Goal: Task Accomplishment & Management: Use online tool/utility

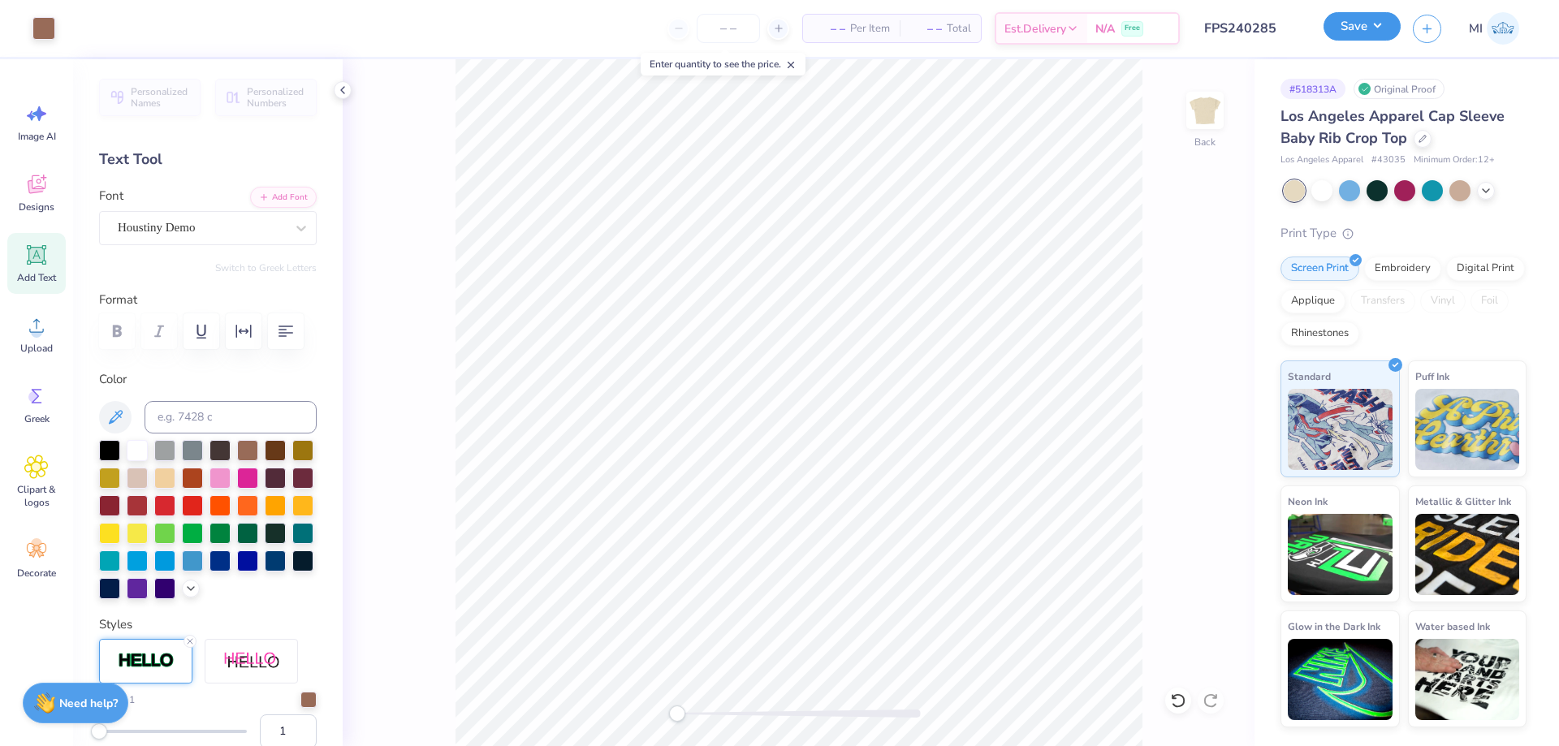
click at [1366, 35] on button "Save" at bounding box center [1361, 26] width 77 height 28
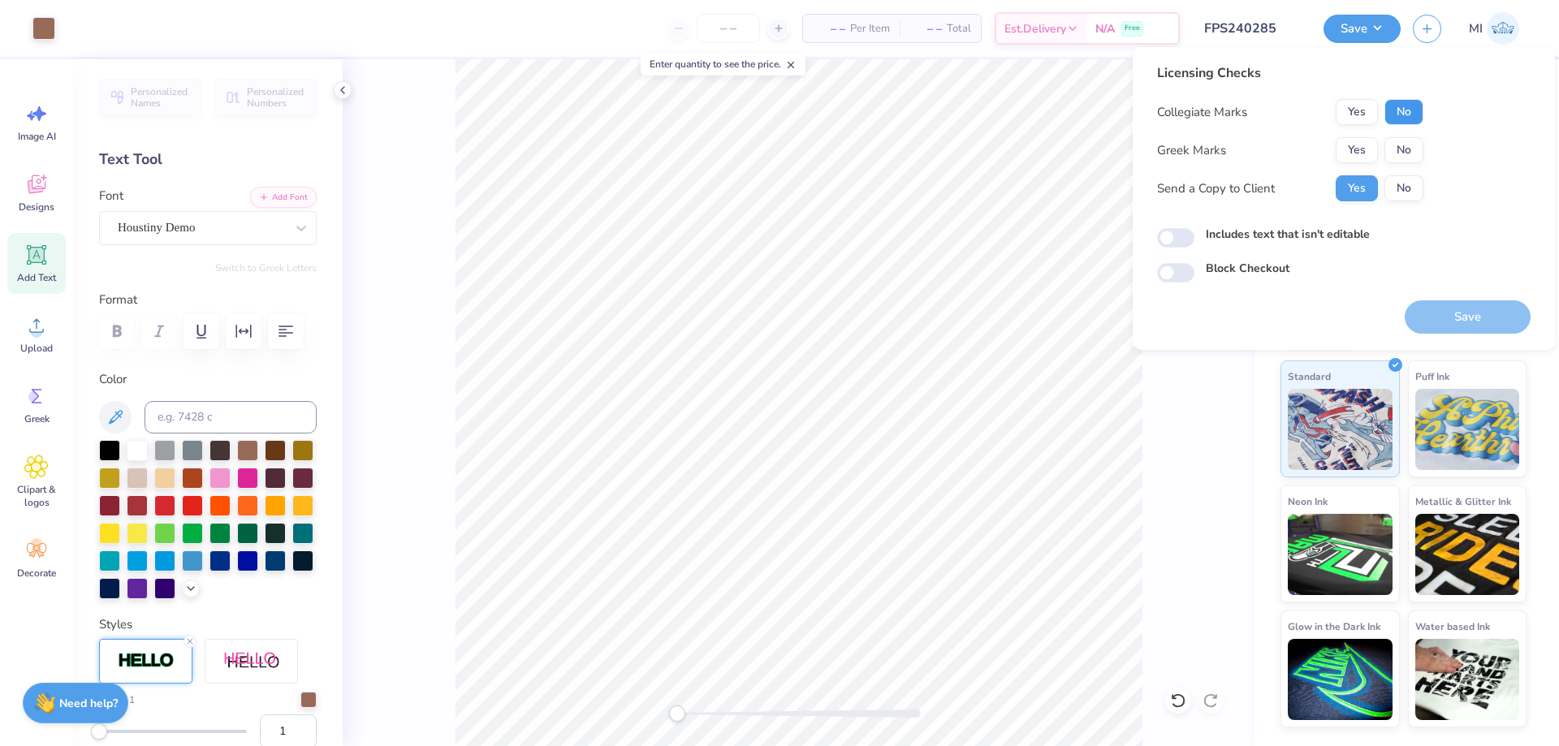
click at [1397, 119] on button "No" at bounding box center [1403, 112] width 39 height 26
click at [1366, 153] on button "Yes" at bounding box center [1357, 150] width 42 height 26
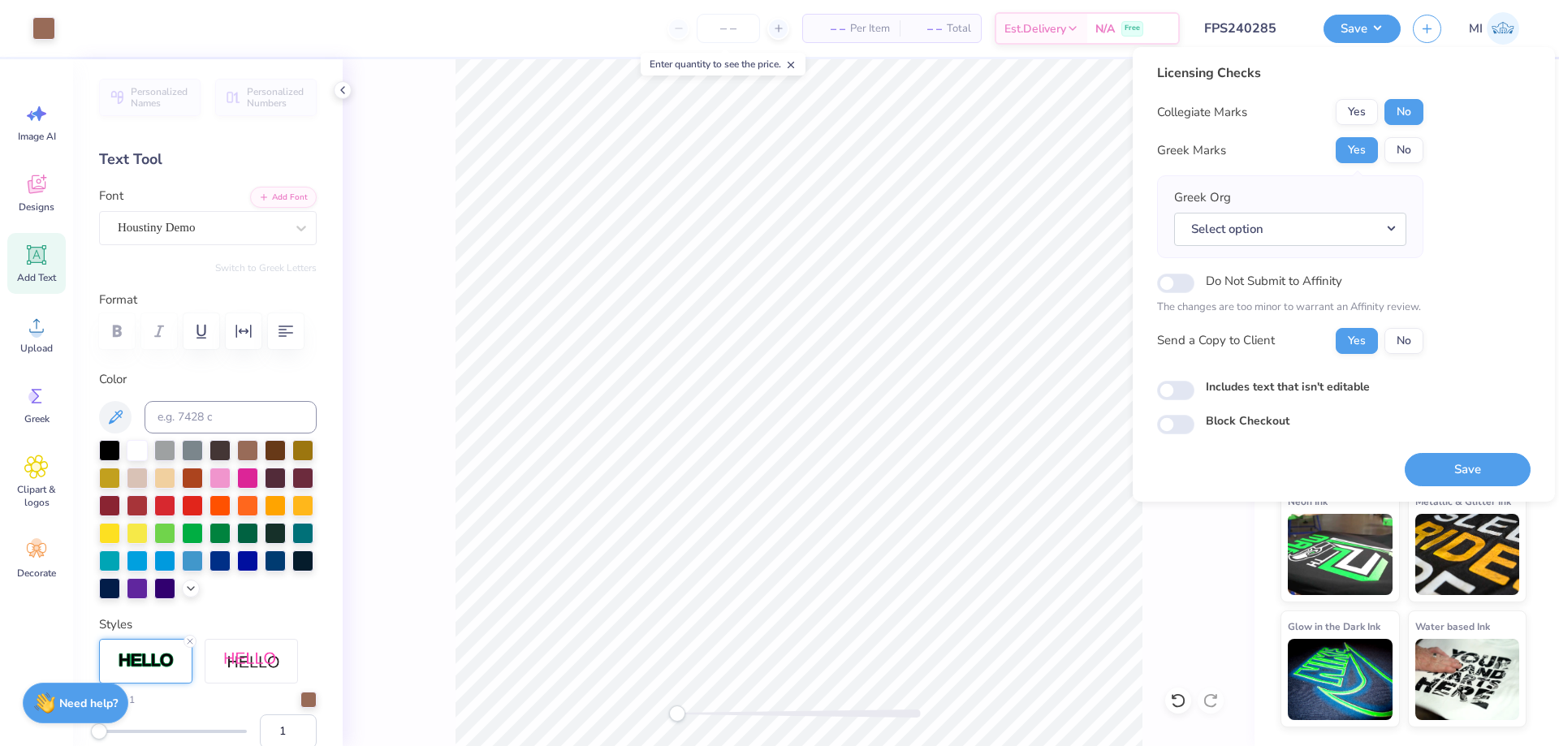
click at [637, 33] on div "– – Per Item – – Total Est. Delivery N/A Free" at bounding box center [623, 28] width 1112 height 57
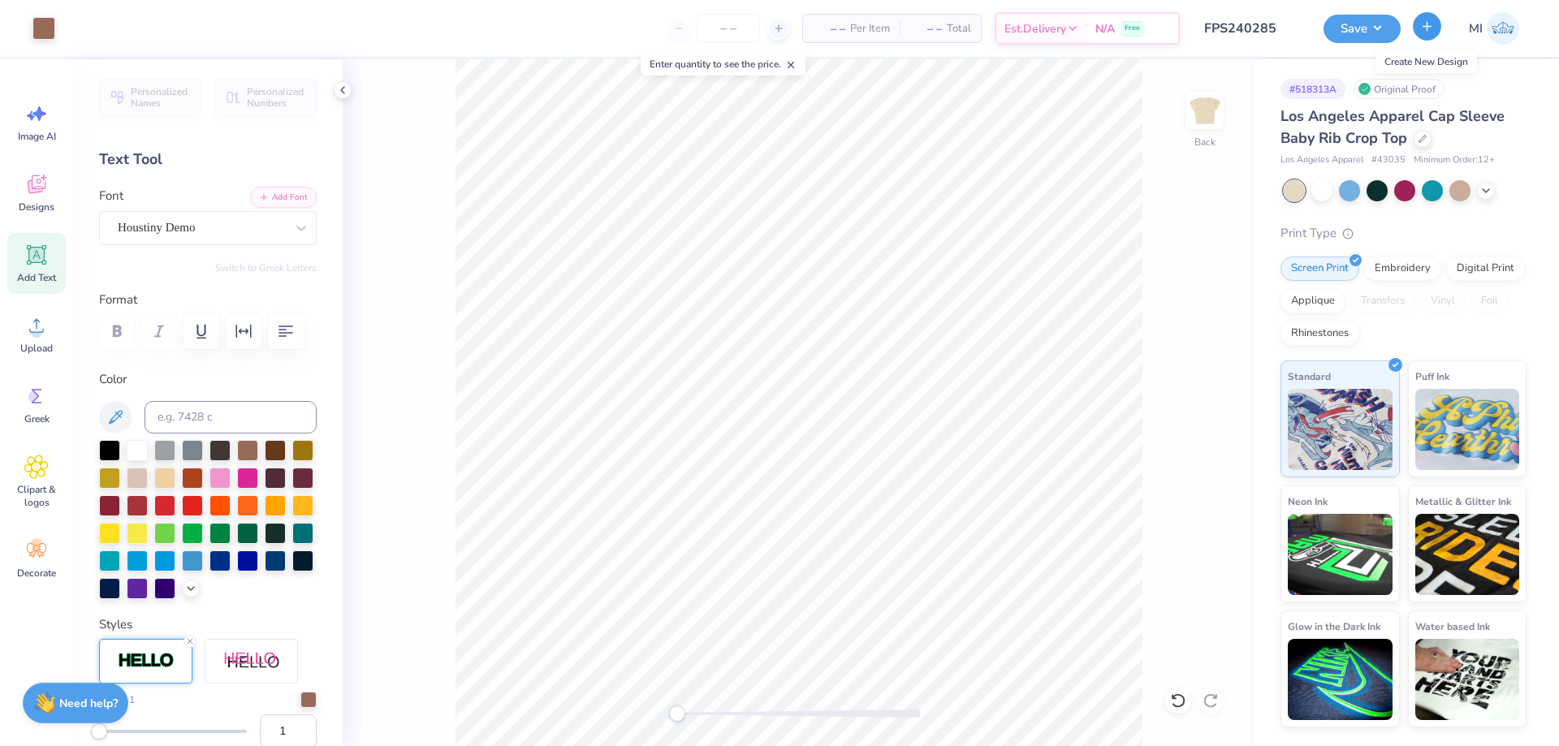
click at [1422, 39] on button "button" at bounding box center [1427, 26] width 28 height 28
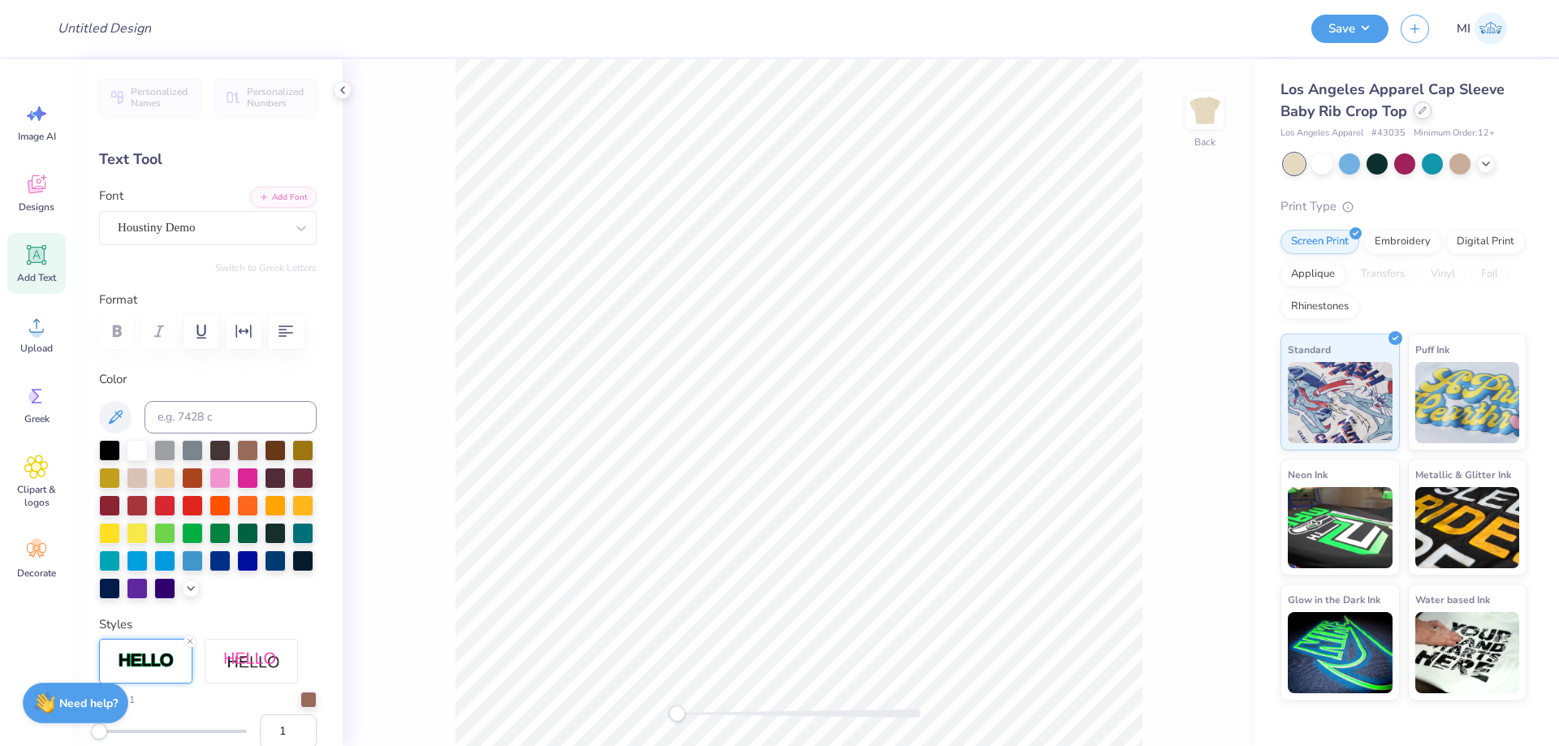
click at [1419, 112] on icon at bounding box center [1422, 110] width 8 height 8
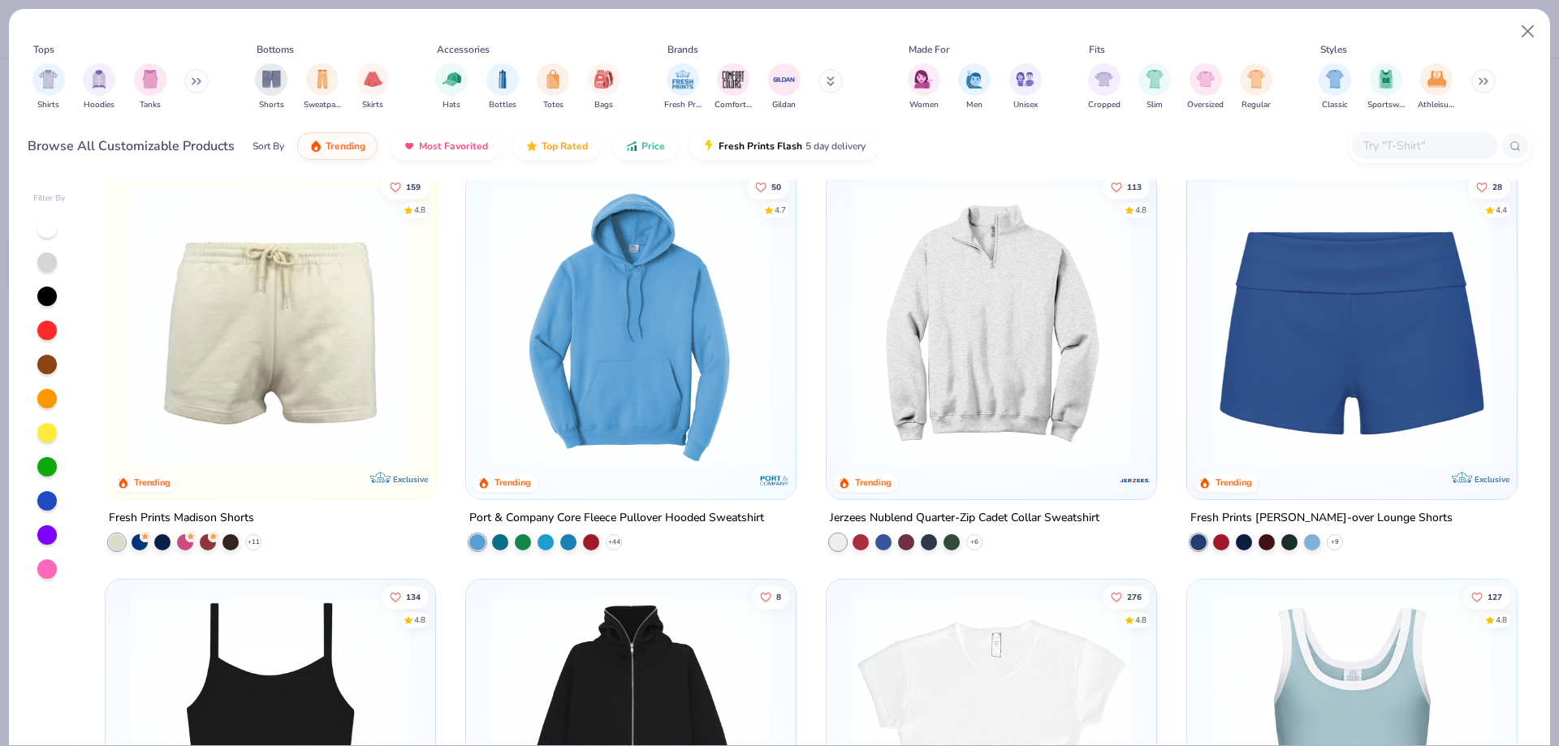
scroll to position [1822, 0]
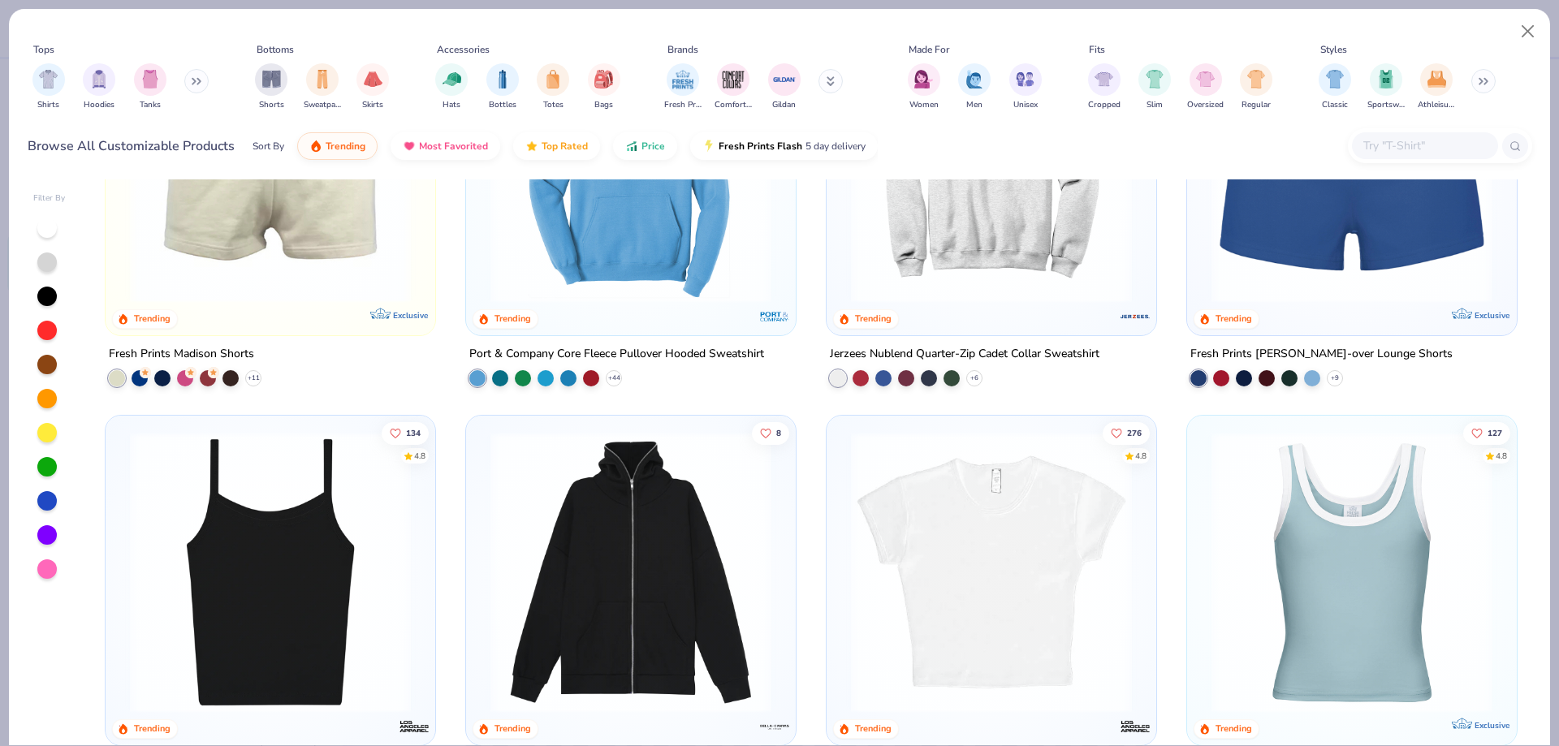
click at [951, 472] on img at bounding box center [991, 572] width 297 height 281
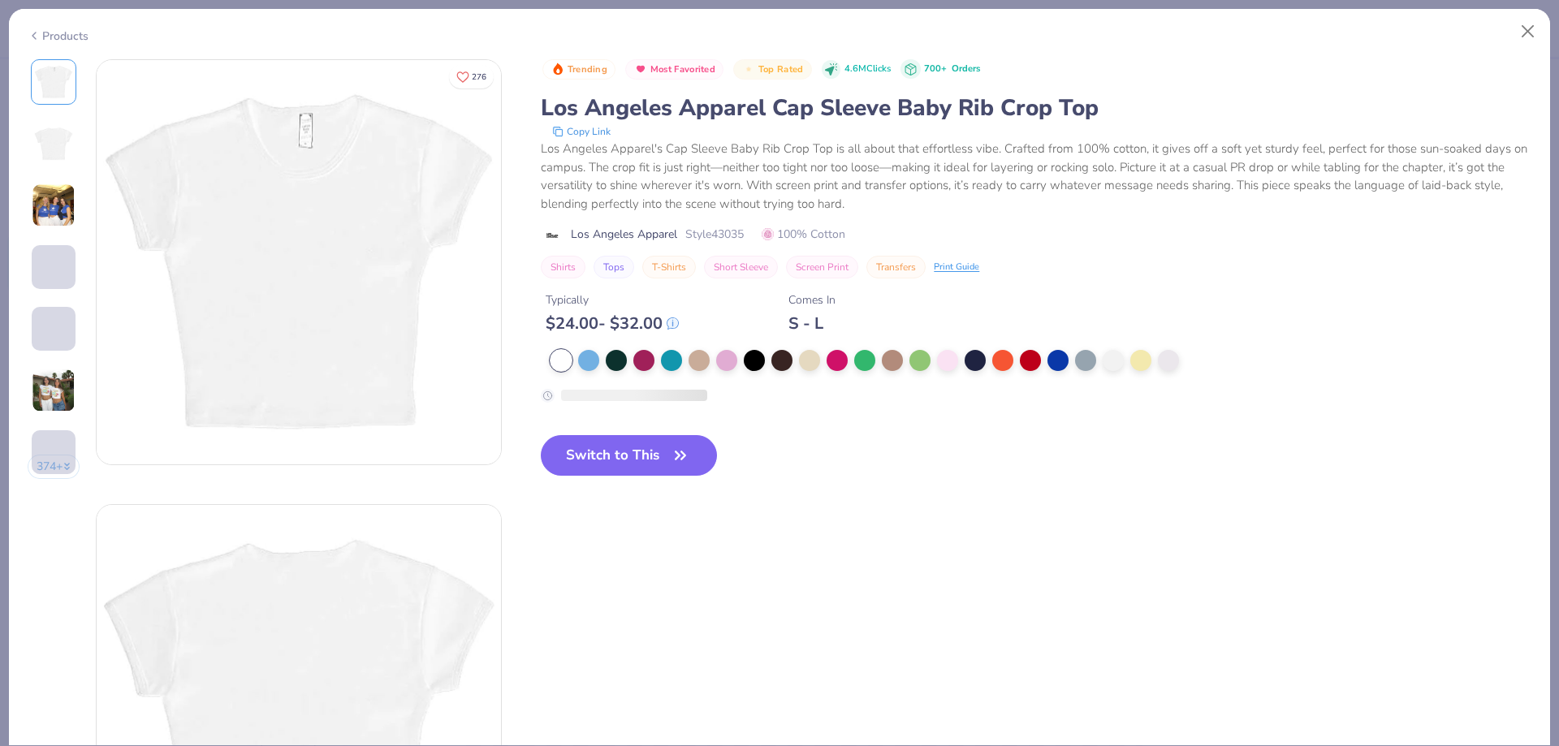
click at [1101, 368] on div at bounding box center [870, 360] width 640 height 21
click at [1111, 365] on div at bounding box center [1113, 358] width 21 height 21
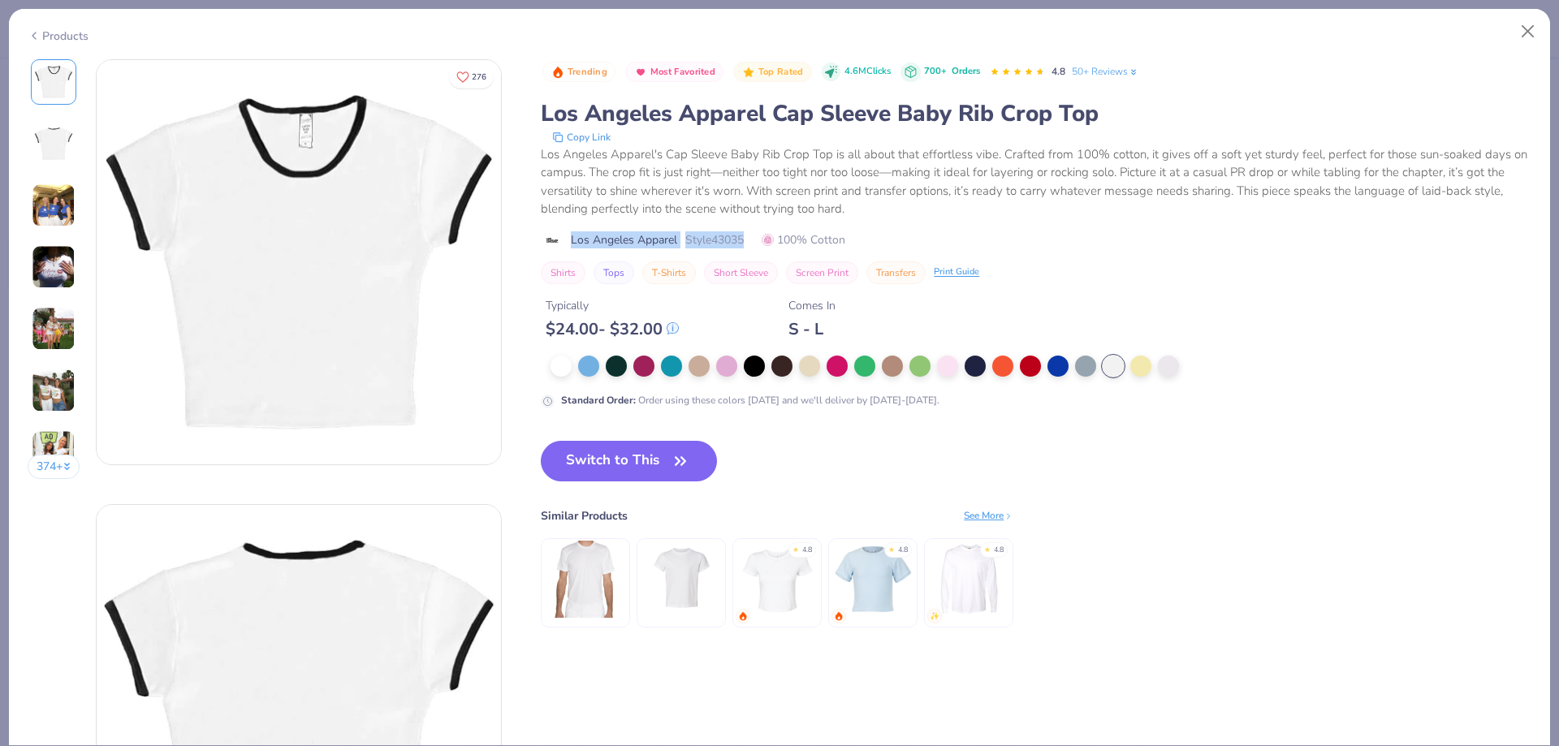
drag, startPoint x: 751, startPoint y: 237, endPoint x: 572, endPoint y: 234, distance: 179.5
click at [572, 233] on div "Los Angeles Apparel Style 43035 100% Cotton" at bounding box center [1036, 239] width 990 height 17
copy div "Los Angeles Apparel Style 43035"
click at [667, 459] on button "Switch to This" at bounding box center [629, 461] width 176 height 41
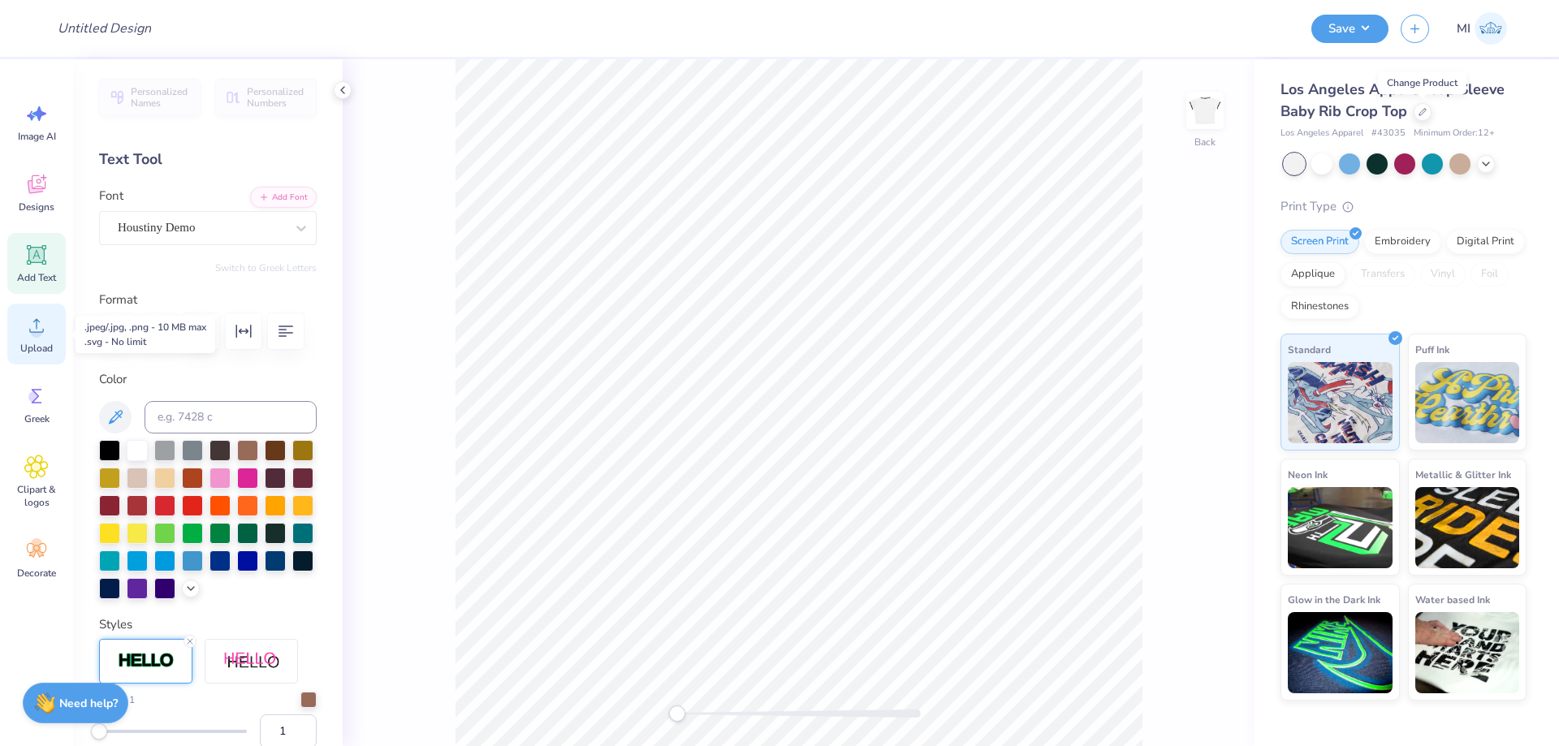
click at [44, 326] on icon at bounding box center [36, 325] width 24 height 24
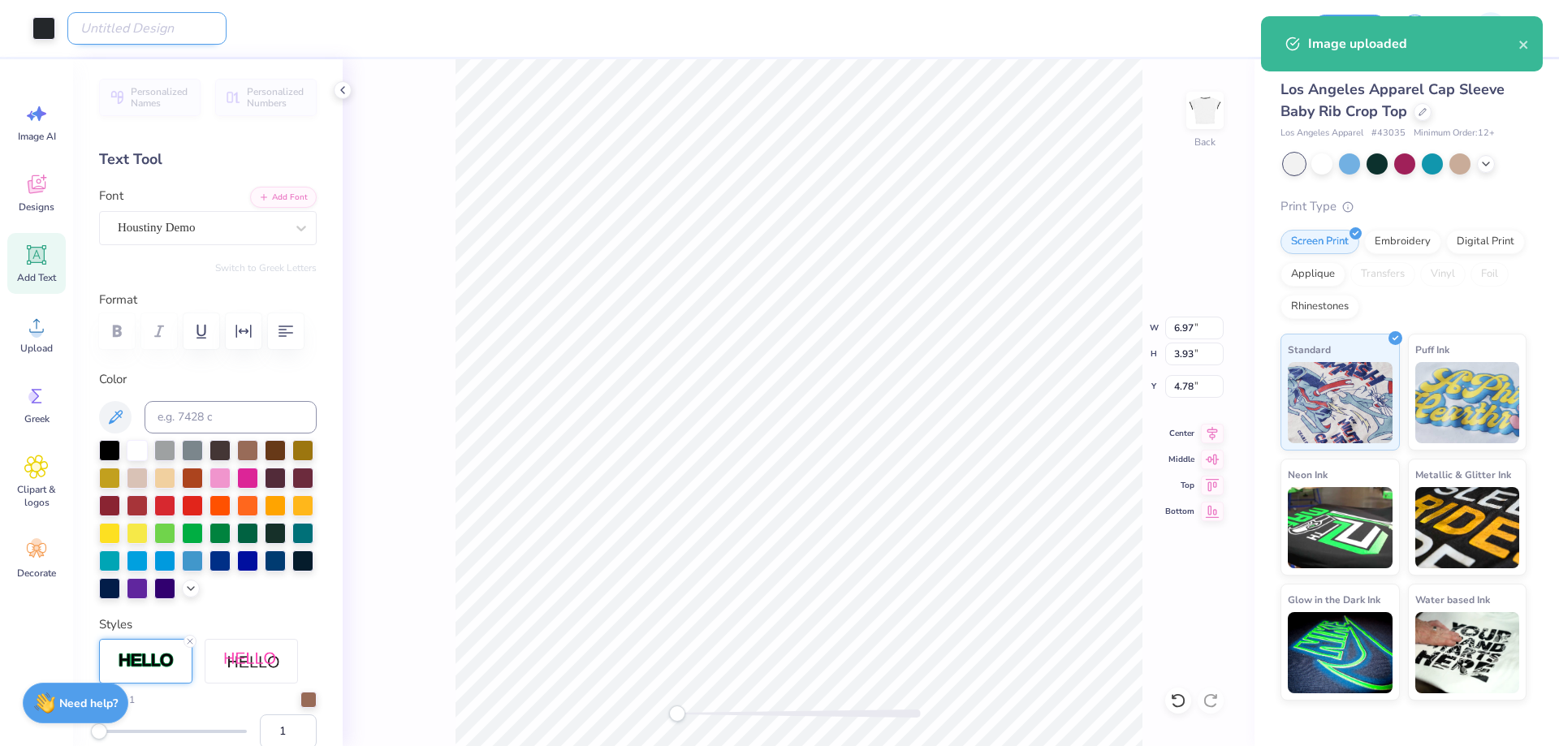
click at [145, 32] on input "Design Title" at bounding box center [146, 28] width 159 height 32
paste input "FPS240295"
type input "FPS240295"
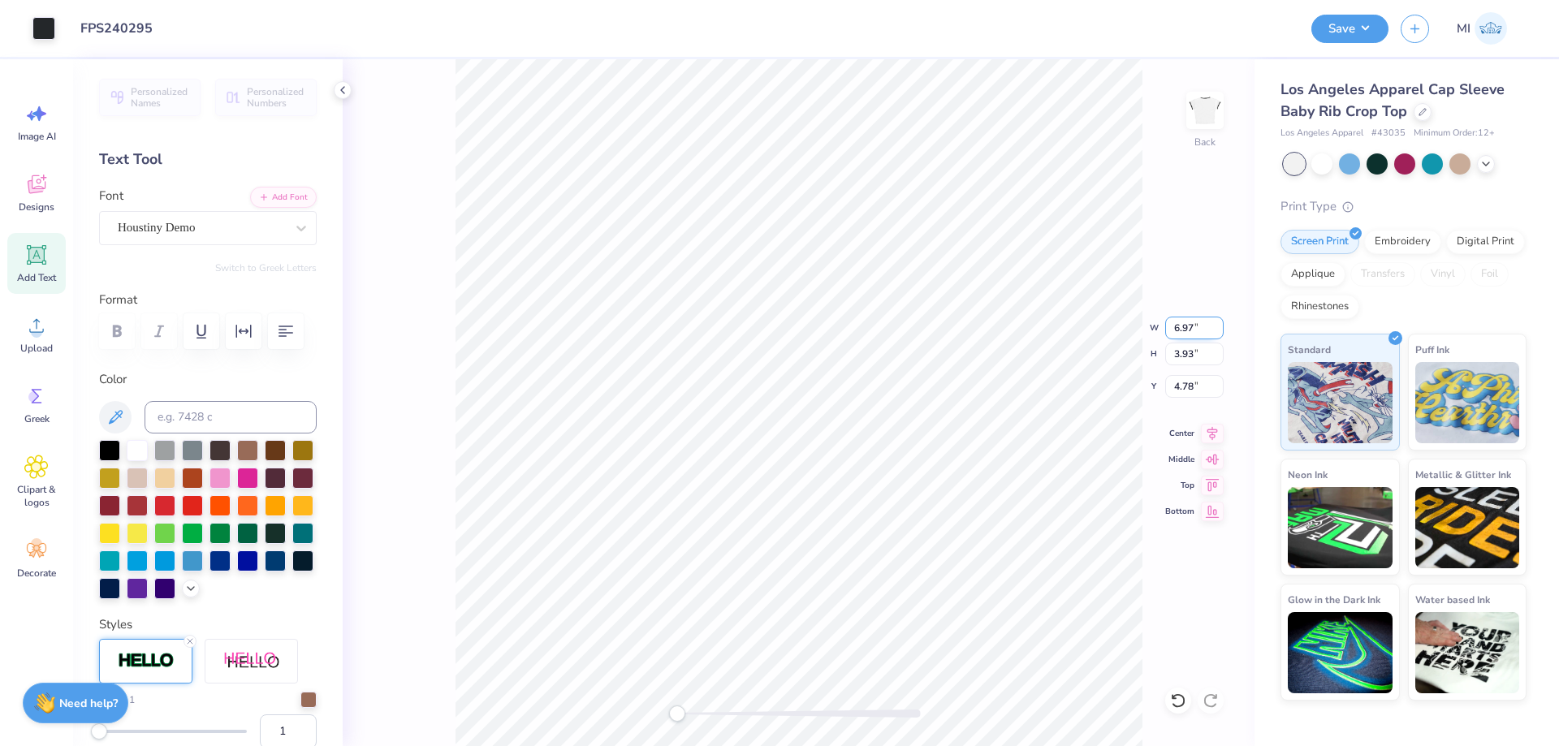
click at [1202, 328] on input "6.97" at bounding box center [1194, 328] width 58 height 23
type input "7.00"
type input "3.95"
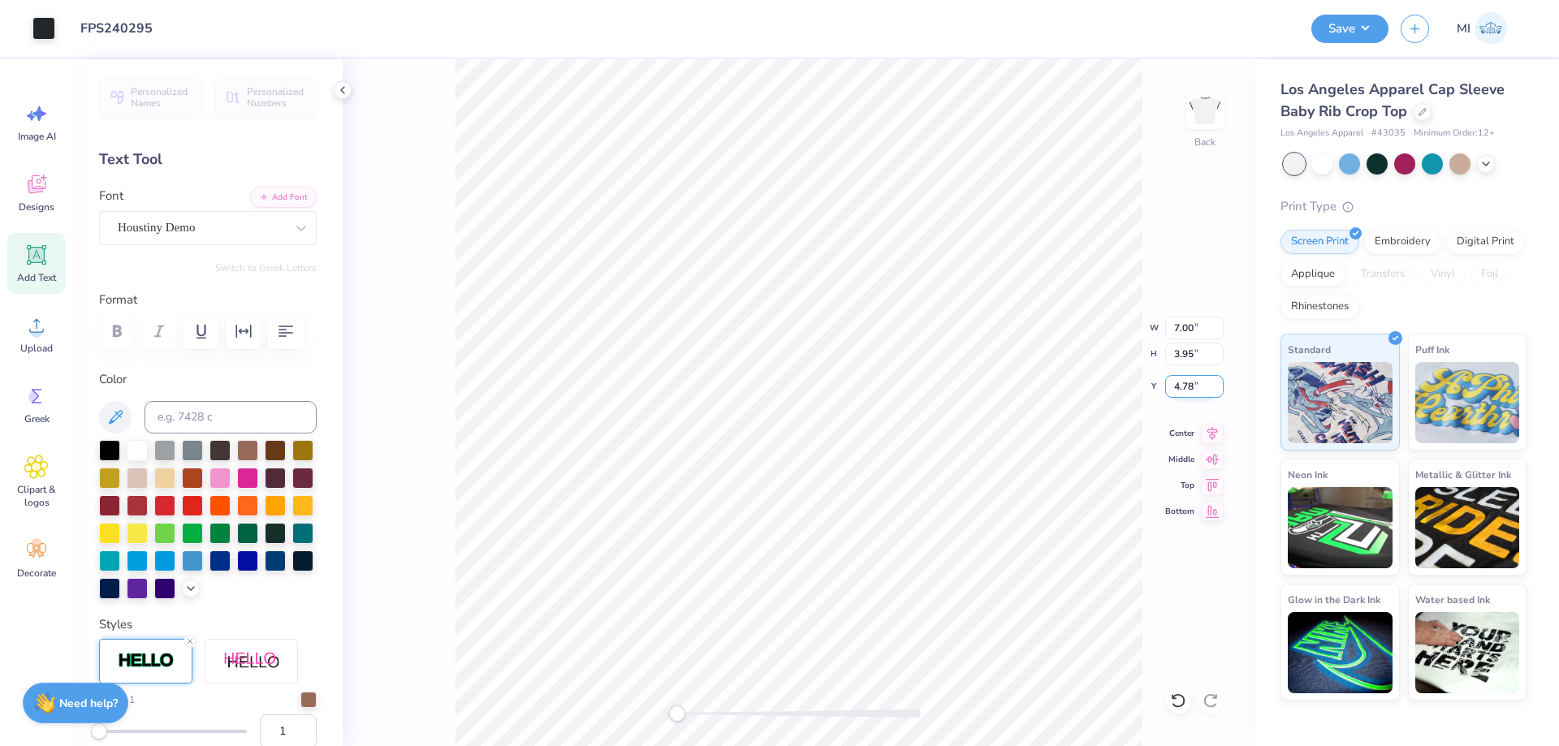
click at [1196, 381] on input "4.78" at bounding box center [1194, 386] width 58 height 23
click at [1196, 381] on input "2" at bounding box center [1194, 386] width 58 height 23
type input "2"
click at [693, 716] on div at bounding box center [799, 714] width 244 height 8
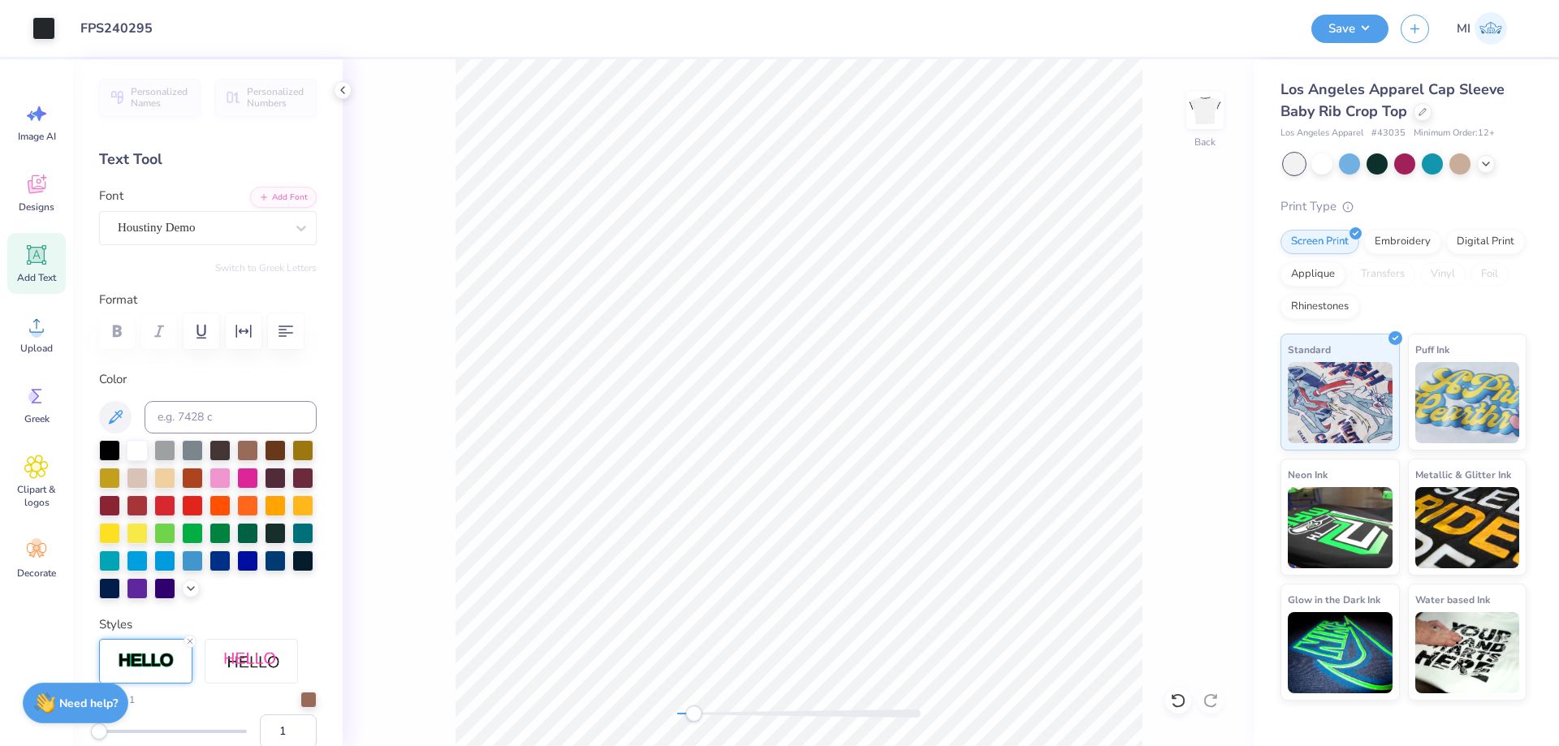
click at [41, 270] on div "Add Text" at bounding box center [36, 263] width 58 height 61
type textarea "Alpha Chi"
click at [283, 199] on button "Add Font" at bounding box center [283, 195] width 67 height 21
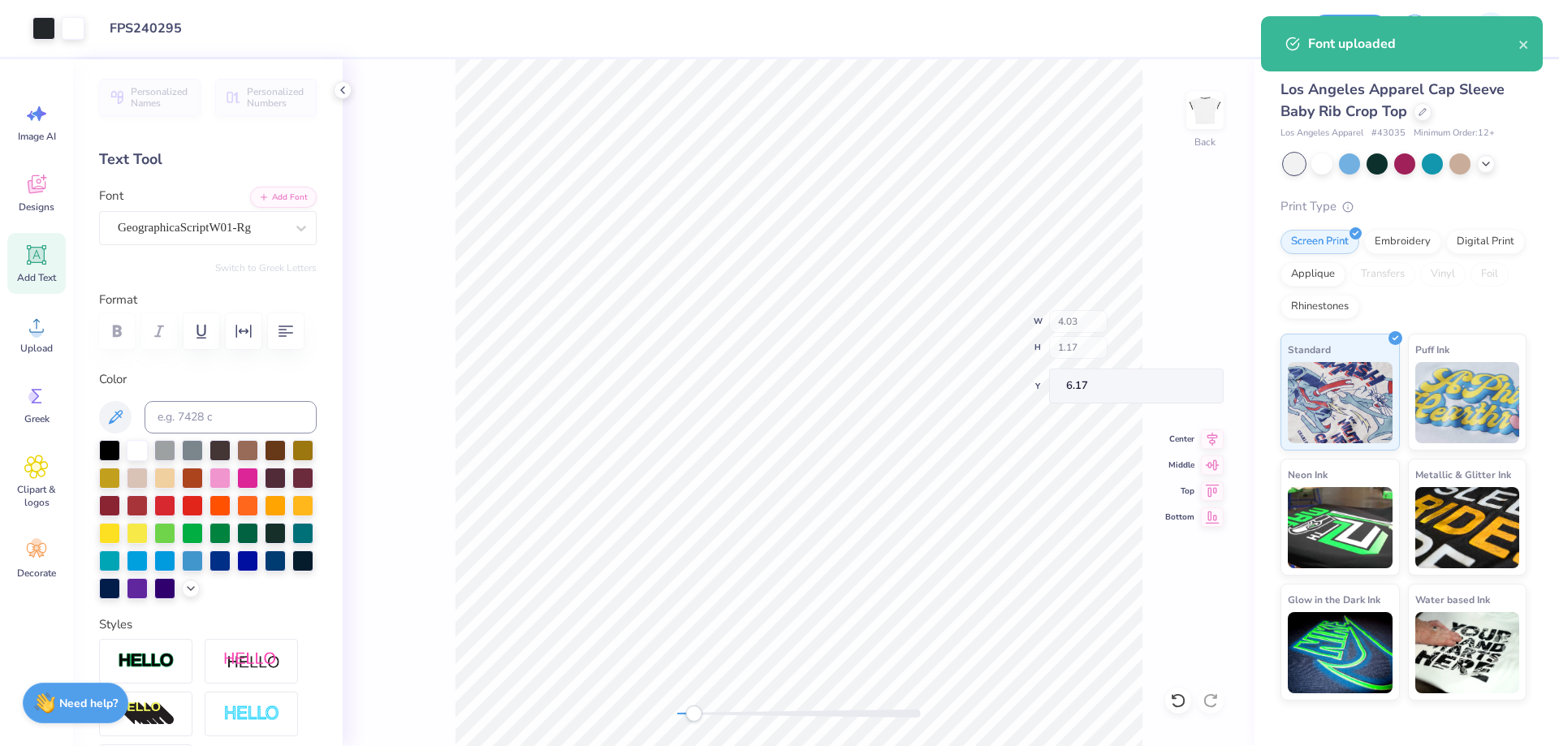
type input "7.00"
type input "3.95"
type input "2.00"
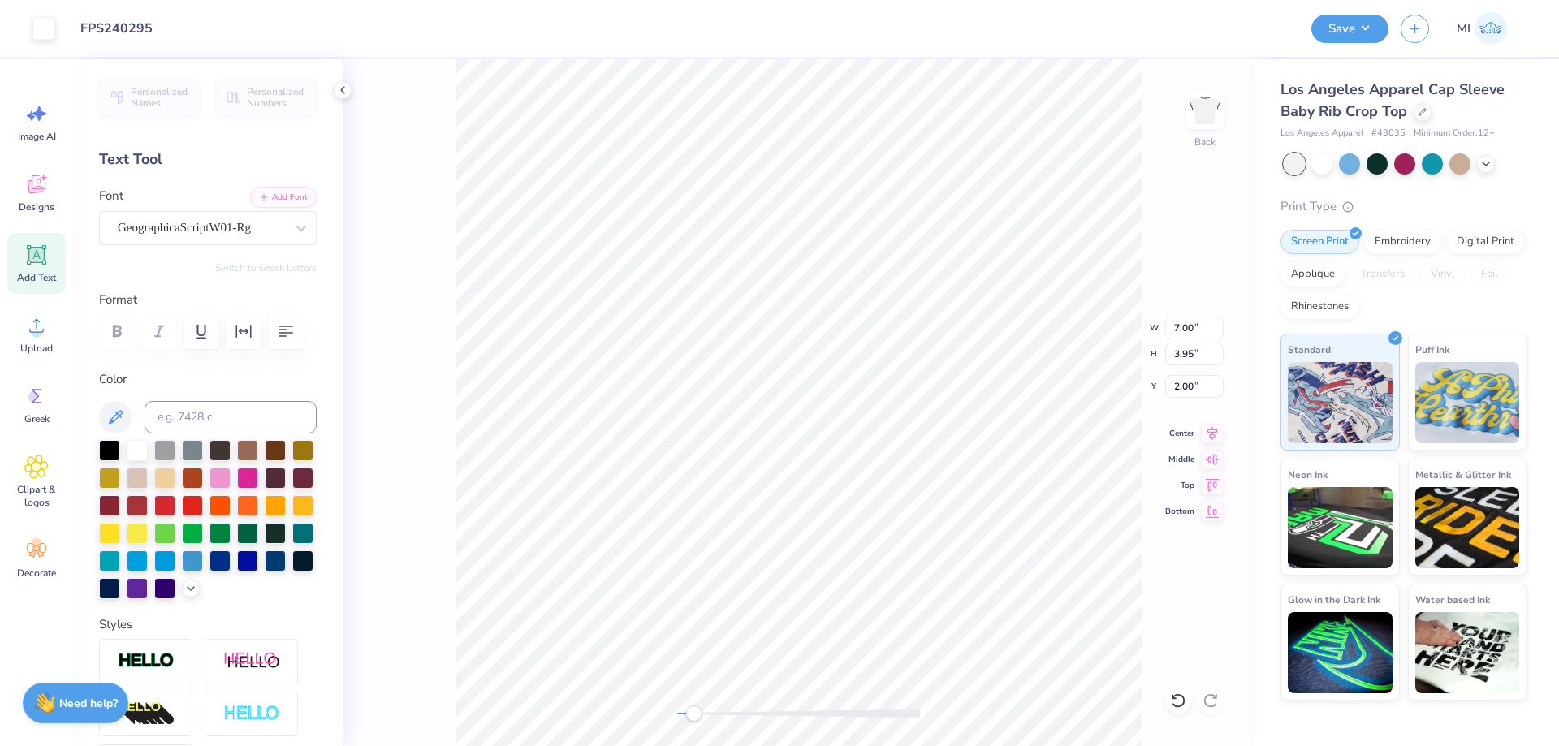
type input "5.98"
type input "1.84"
type input "5.83"
click at [249, 436] on div "Color" at bounding box center [208, 484] width 218 height 229
click at [242, 425] on input at bounding box center [231, 417] width 172 height 32
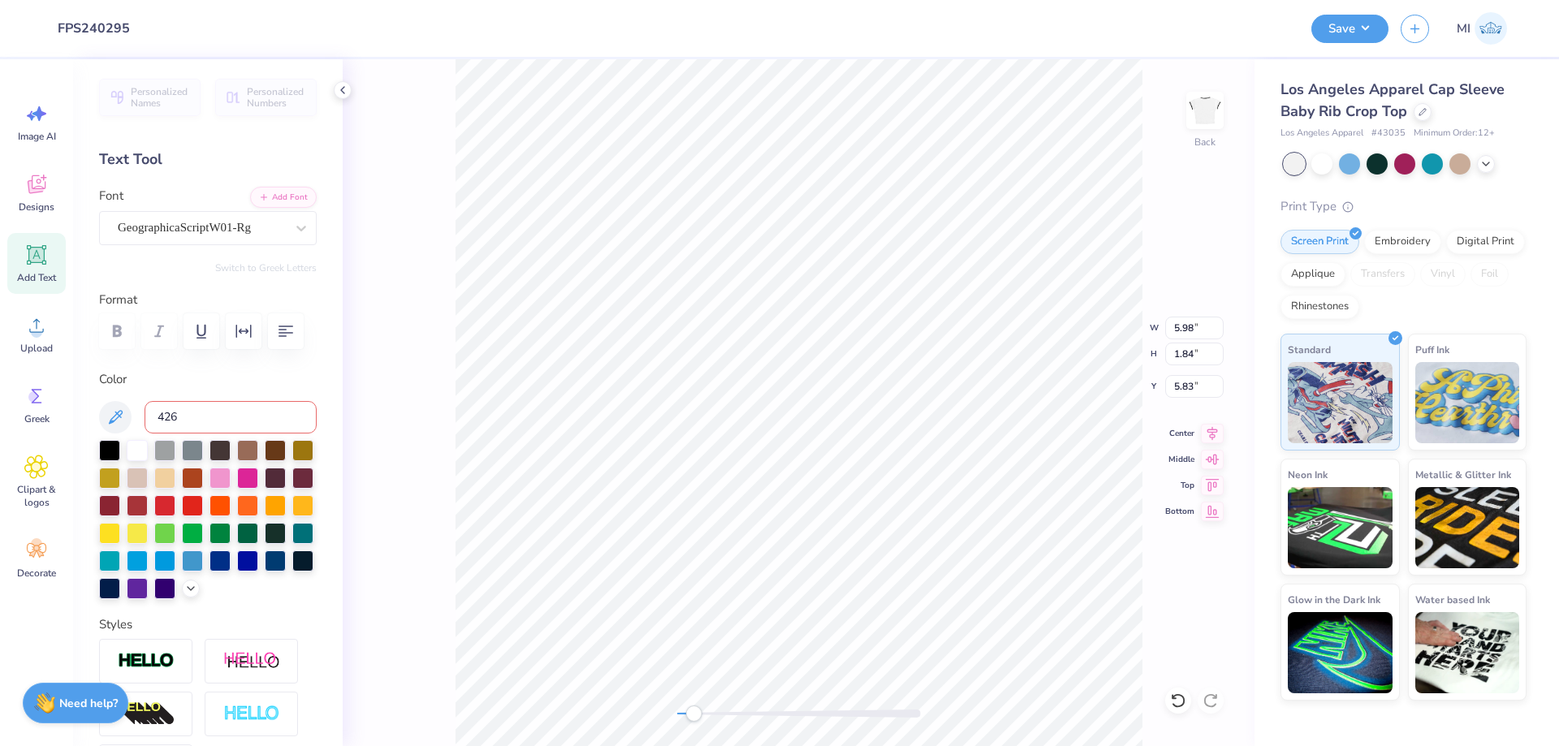
type input "426"
type input "5.98"
type input "1.84"
type input "5.83"
drag, startPoint x: 1204, startPoint y: 324, endPoint x: 1108, endPoint y: 322, distance: 95.8
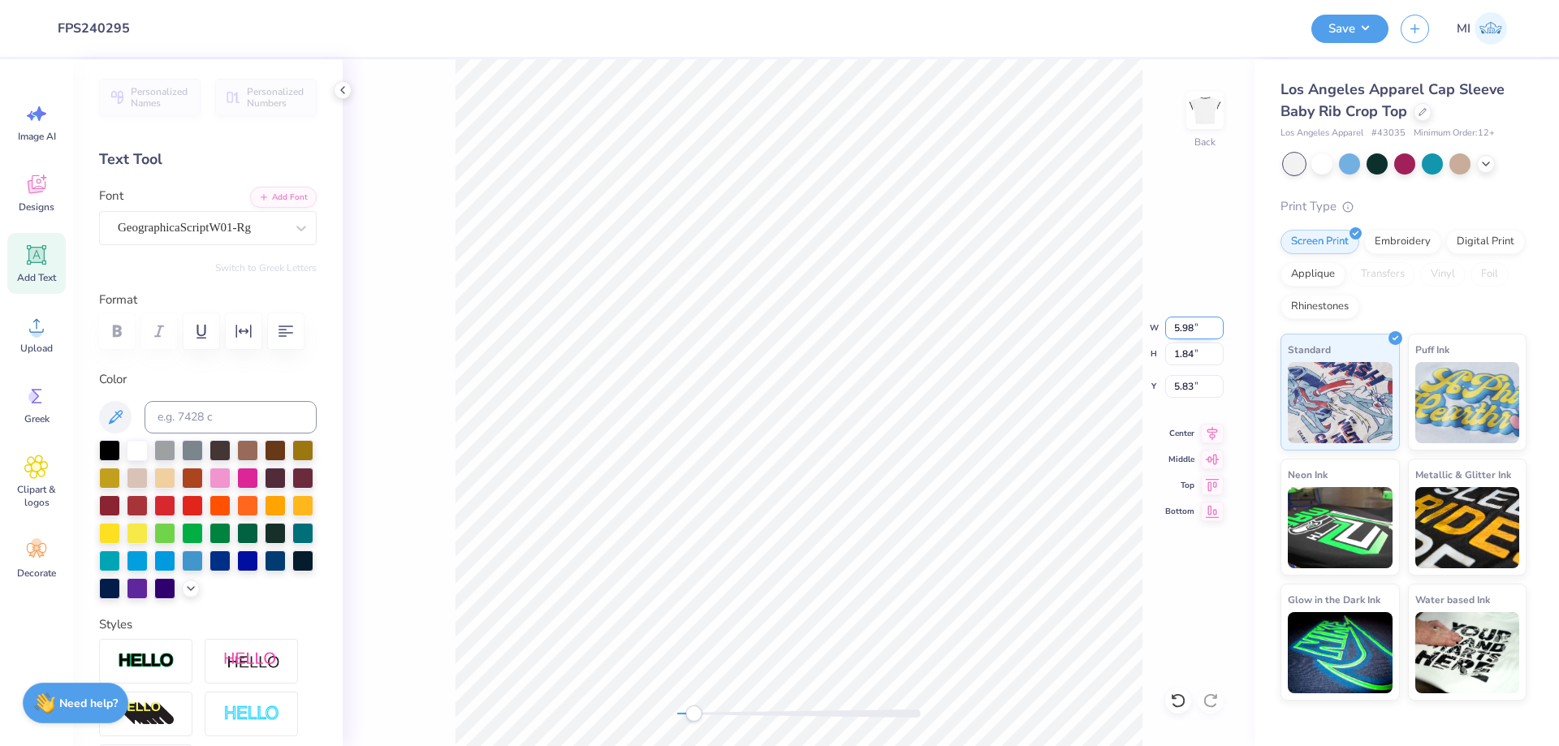
click at [1165, 322] on input "5.98" at bounding box center [1194, 328] width 58 height 23
type input "7.00"
type input "2.16"
type input "5.67"
type input "3.95"
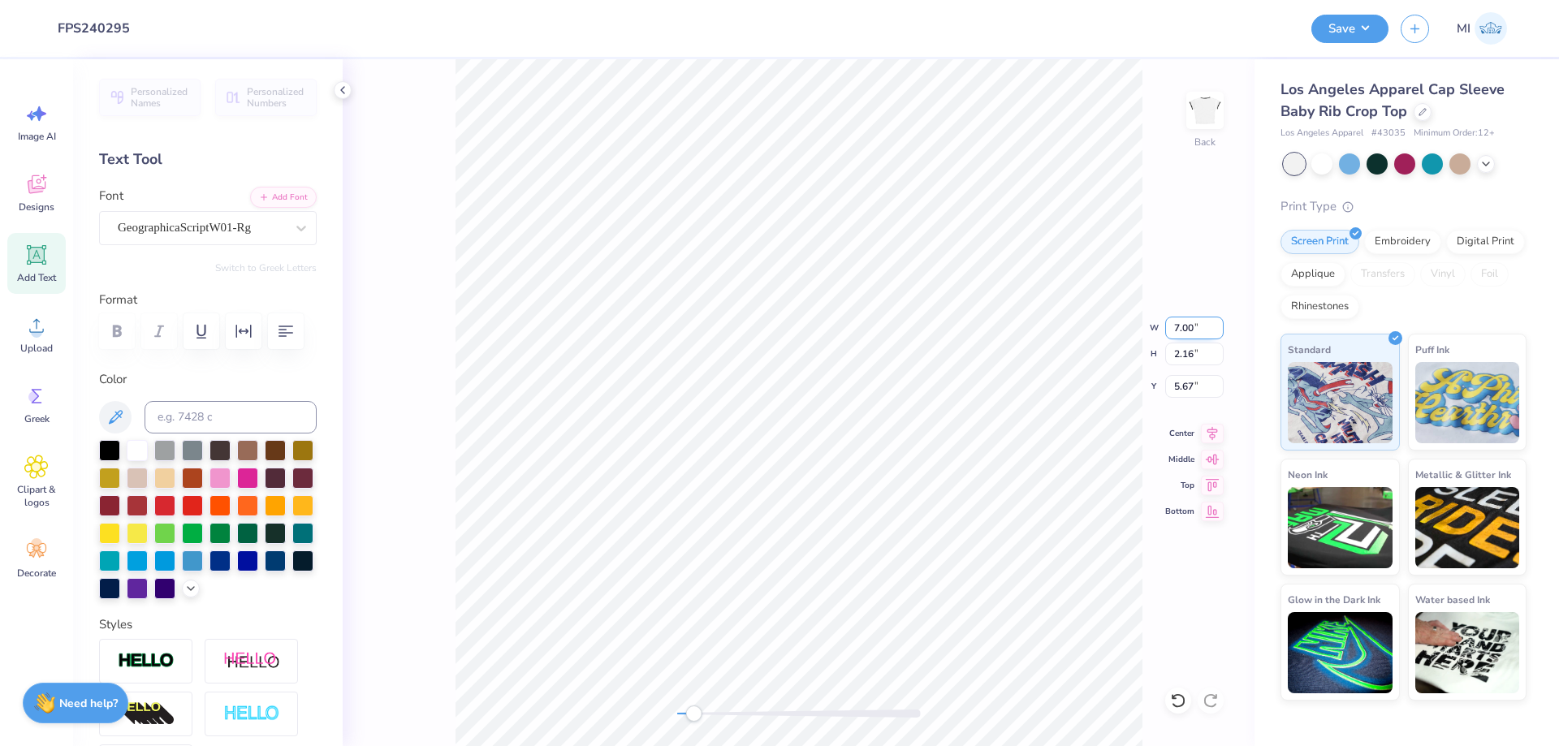
type input "2.00"
drag, startPoint x: 1206, startPoint y: 325, endPoint x: 1109, endPoint y: 322, distance: 97.5
click at [1165, 322] on input "7.00" at bounding box center [1194, 328] width 58 height 23
type input "6.50"
type input "3.66"
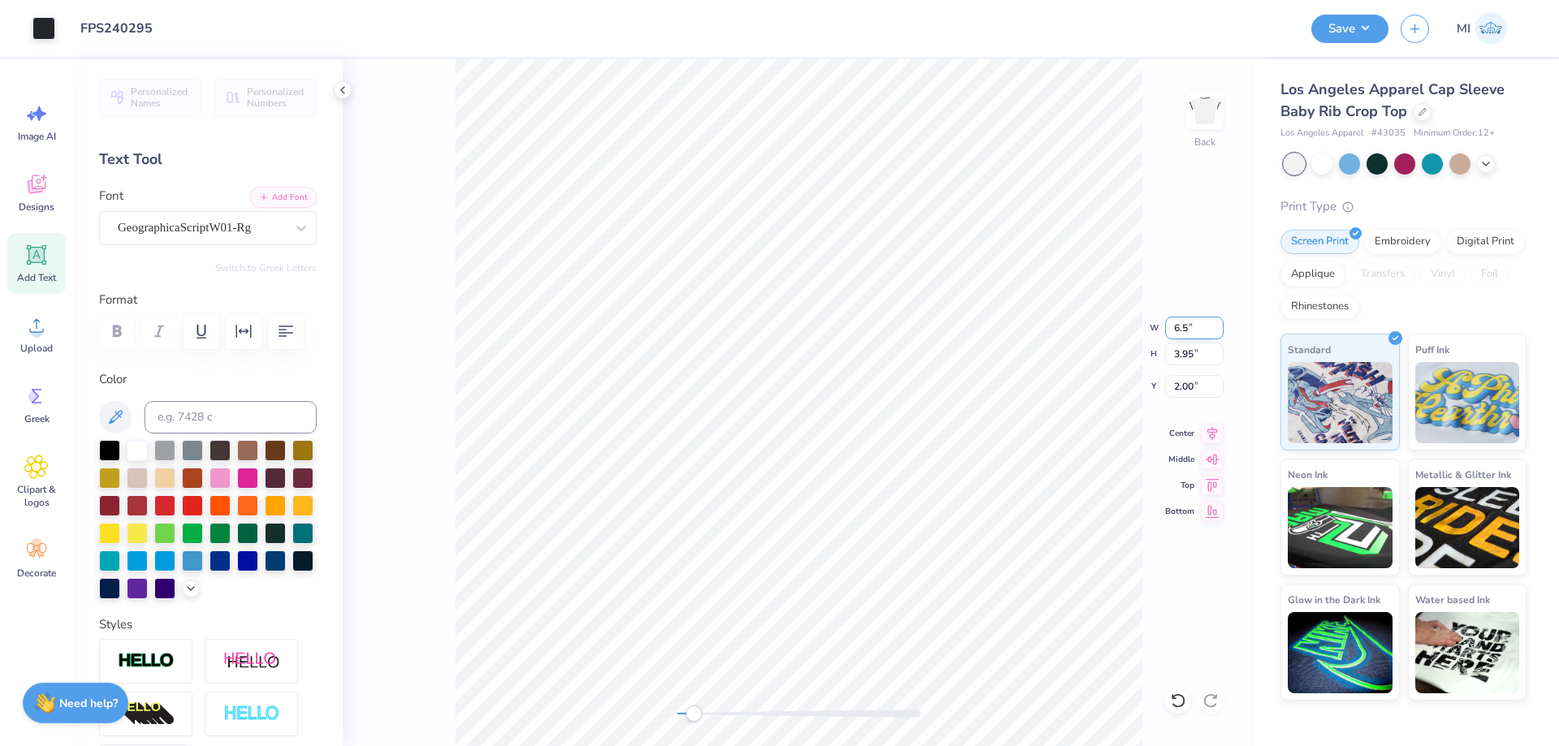
type input "2.14"
type input "7.00"
type input "2.16"
type input "5.67"
click at [136, 455] on div at bounding box center [137, 448] width 21 height 21
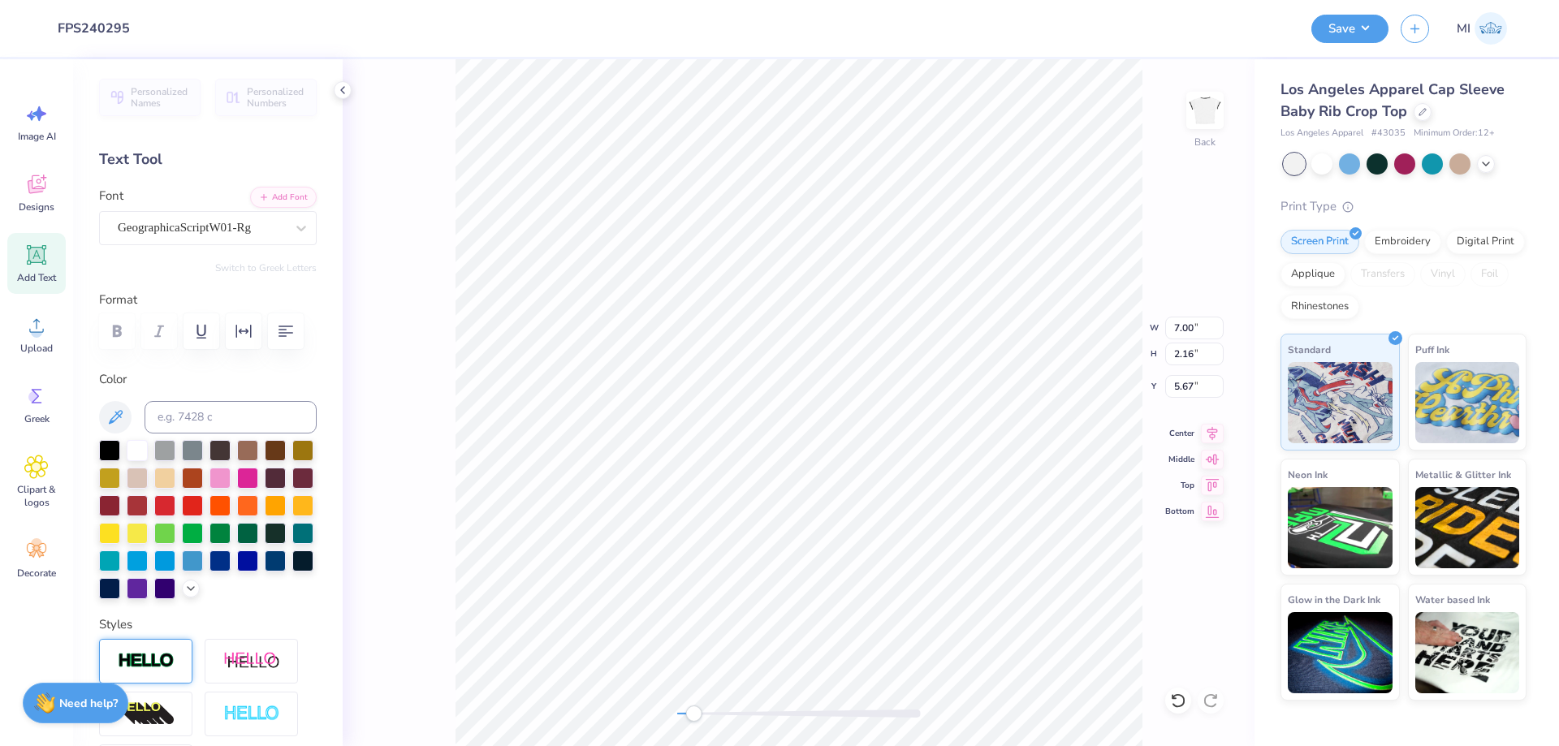
click at [149, 665] on img at bounding box center [146, 661] width 57 height 19
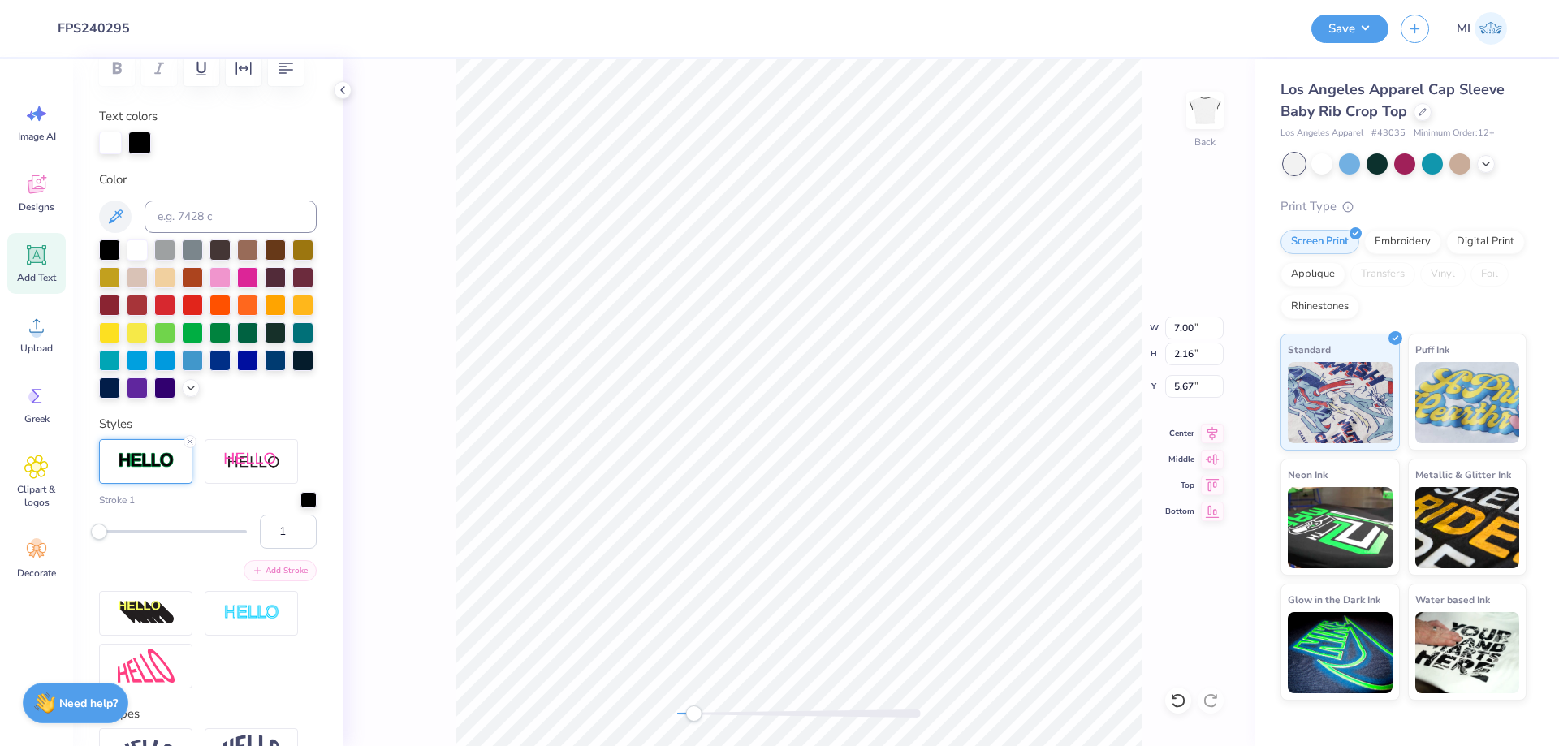
scroll to position [292, 0]
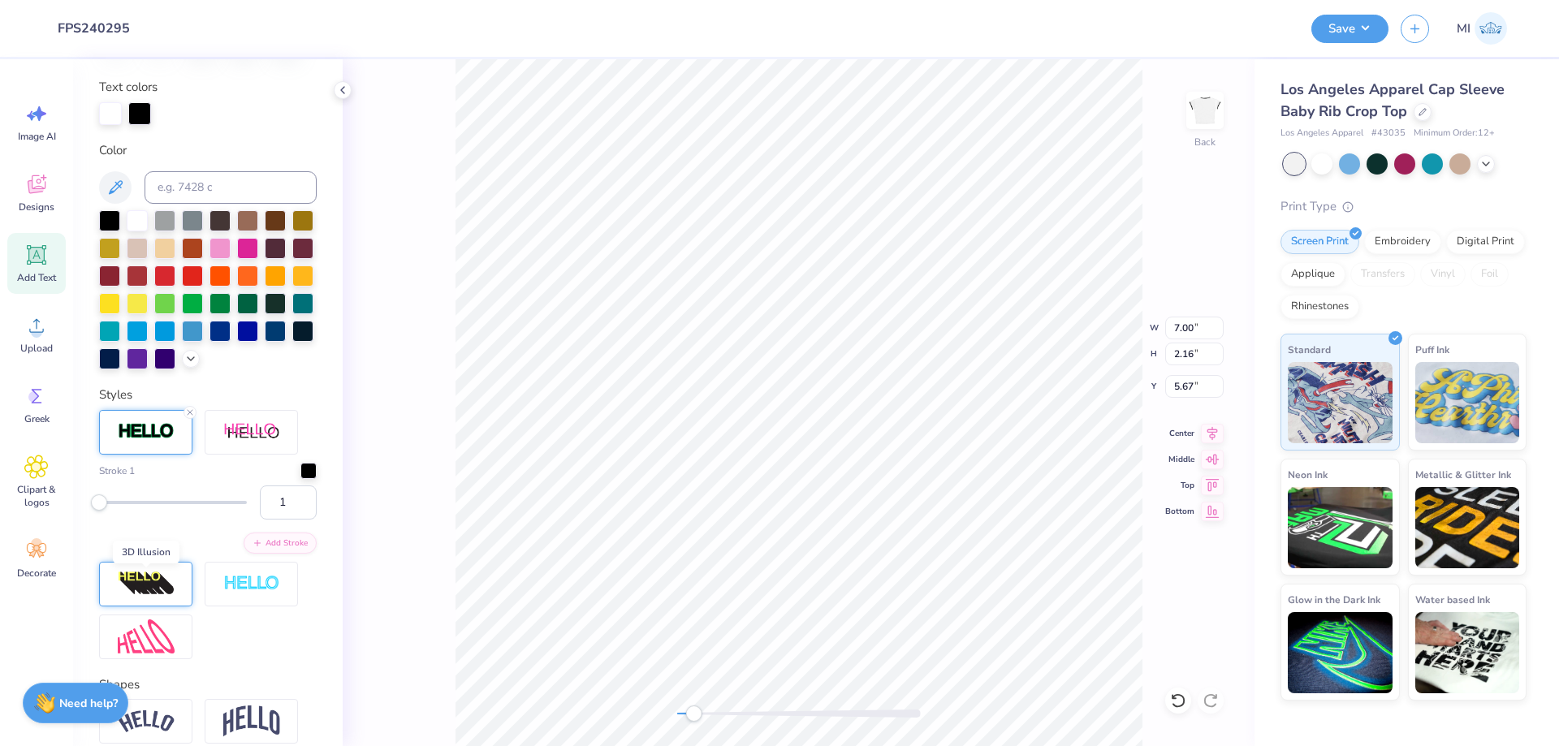
click at [162, 591] on img at bounding box center [146, 584] width 57 height 26
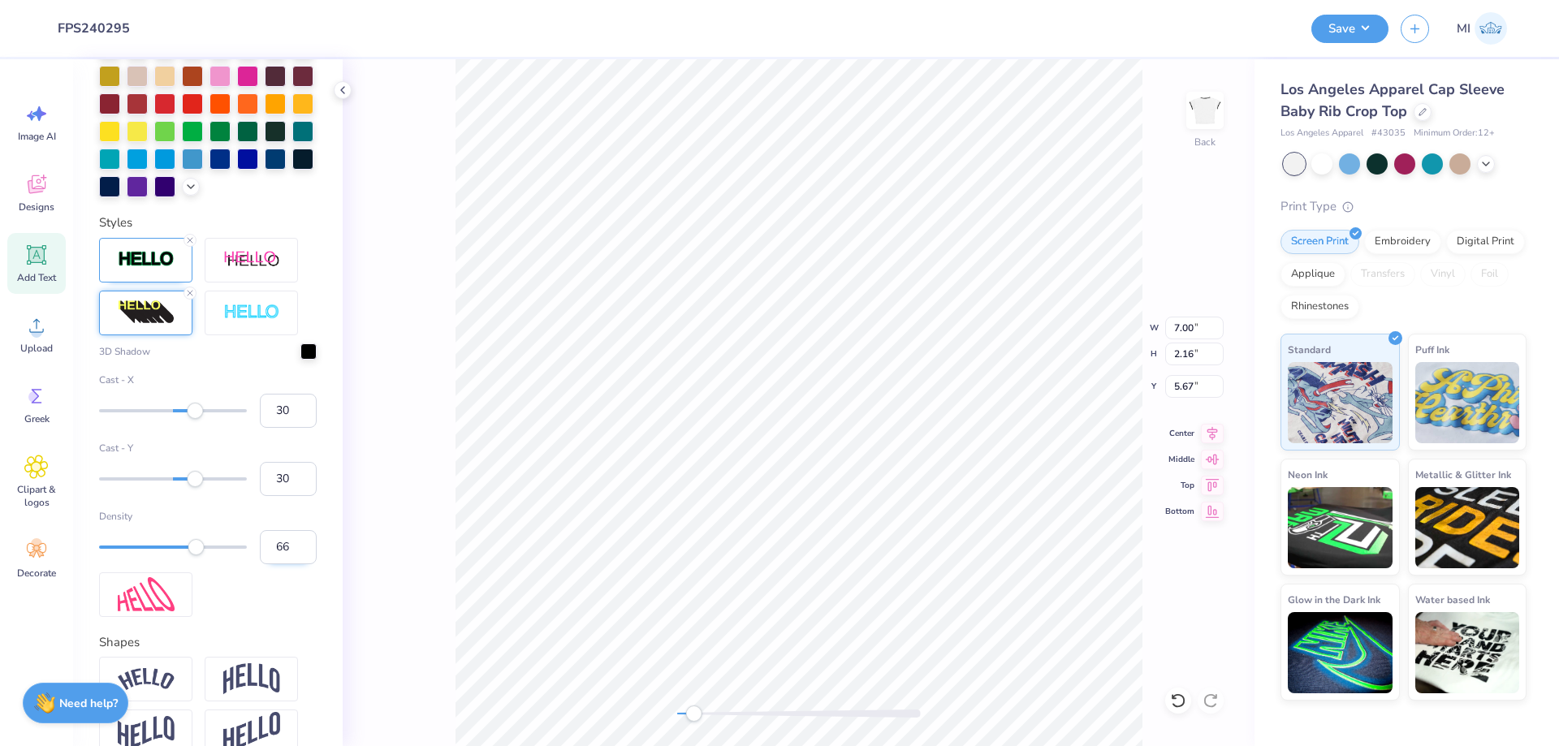
scroll to position [487, 0]
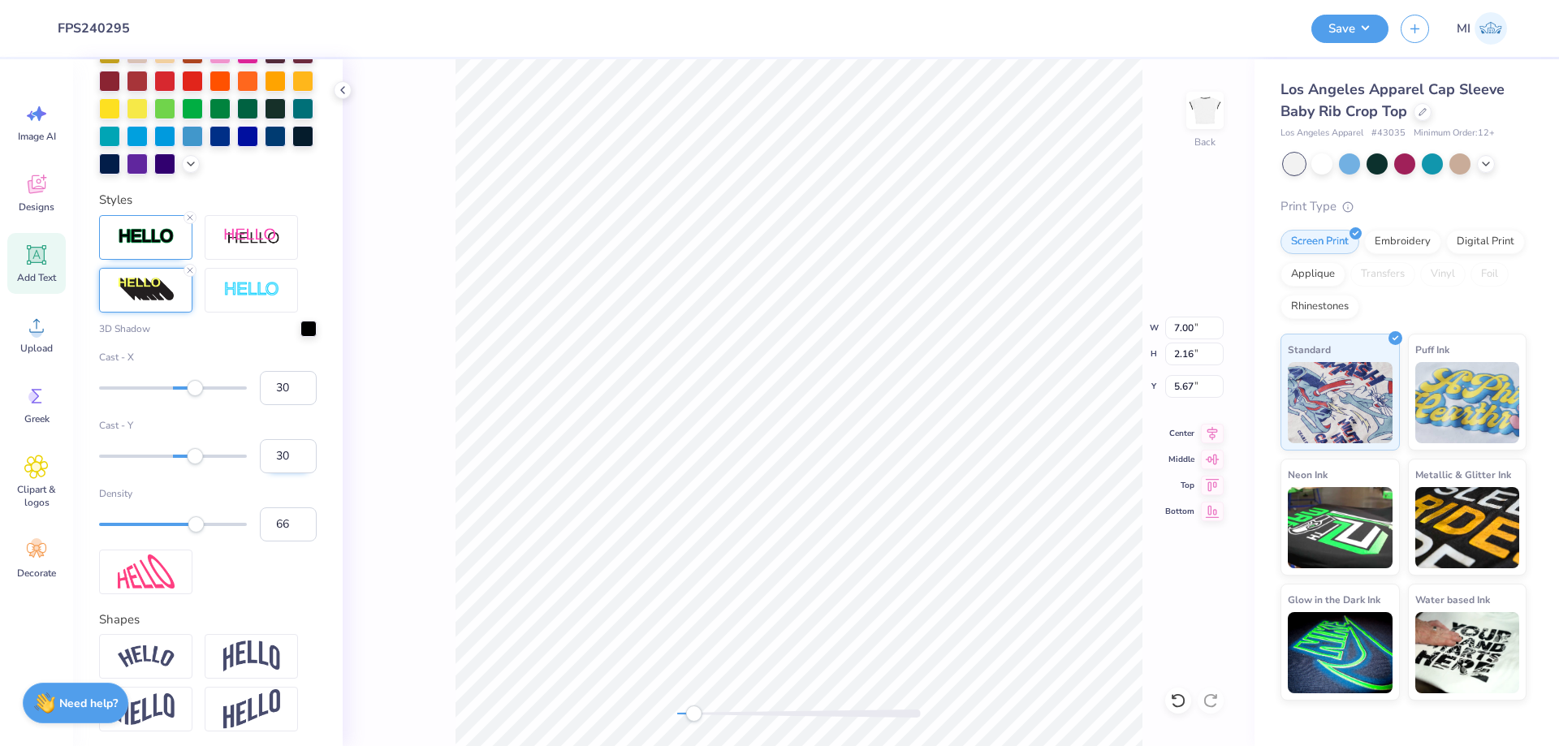
drag, startPoint x: 289, startPoint y: 458, endPoint x: 240, endPoint y: 452, distance: 49.8
click at [260, 452] on input "30" at bounding box center [288, 456] width 57 height 34
type input "5"
click at [264, 387] on input "30" at bounding box center [288, 388] width 57 height 34
type input "1"
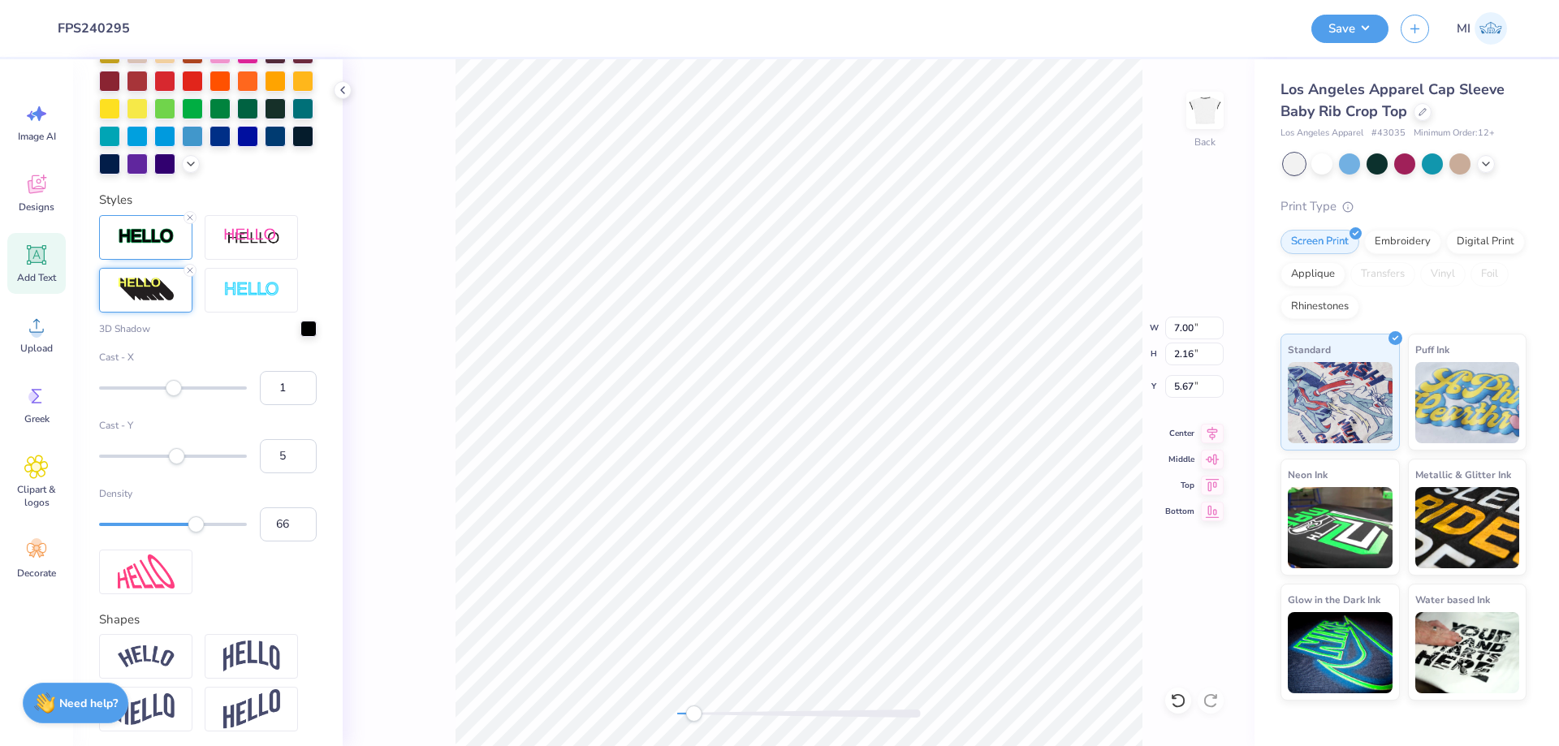
drag, startPoint x: 290, startPoint y: 460, endPoint x: 252, endPoint y: 451, distance: 38.4
click at [260, 451] on input "5" at bounding box center [288, 456] width 57 height 34
type input "3"
drag, startPoint x: 288, startPoint y: 528, endPoint x: 204, endPoint y: 524, distance: 84.5
click at [260, 520] on input "66" at bounding box center [288, 524] width 57 height 34
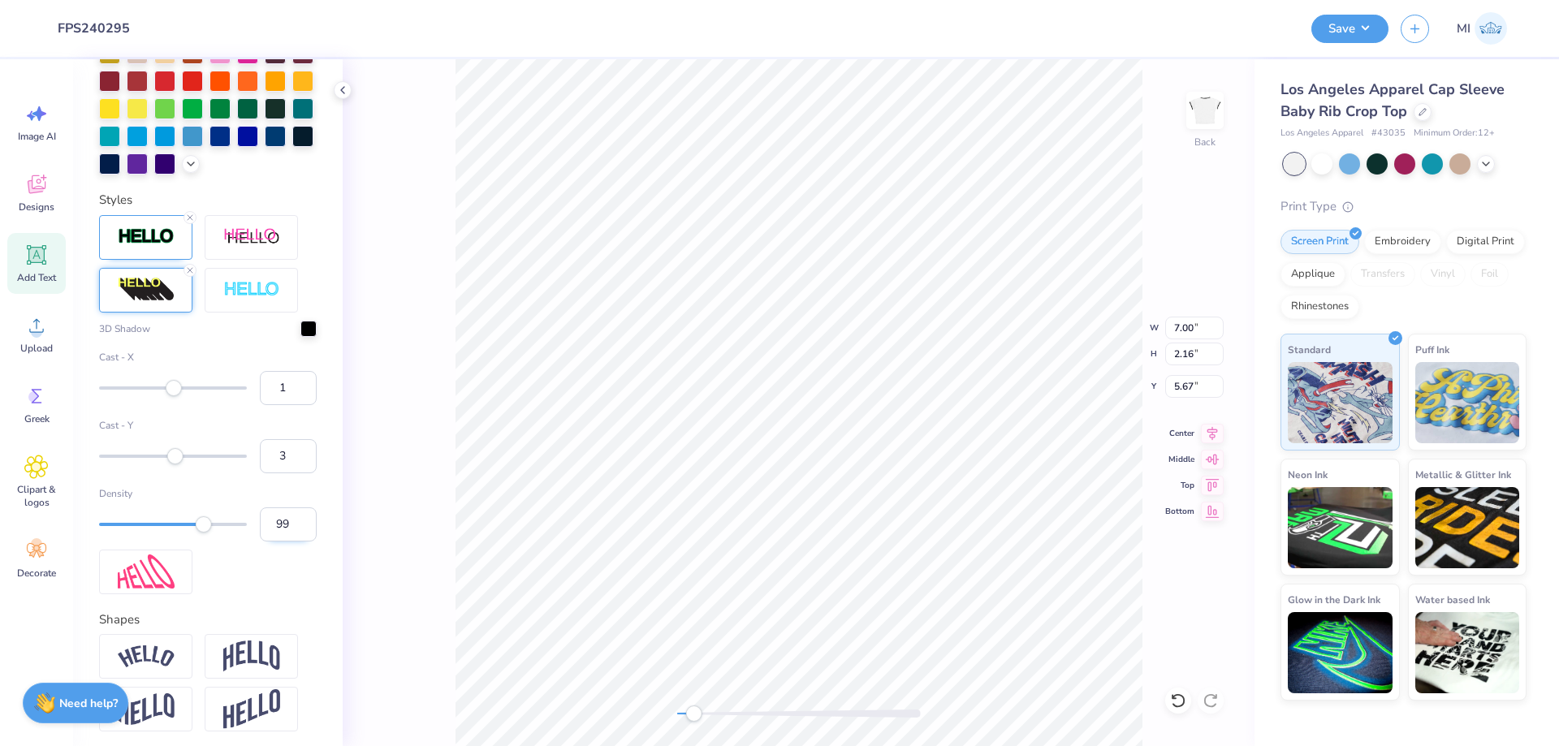
type input "100"
drag, startPoint x: 204, startPoint y: 526, endPoint x: 267, endPoint y: 520, distance: 63.6
click at [267, 520] on div "Density 100" at bounding box center [208, 513] width 218 height 55
type input "6.64"
type input "2.09"
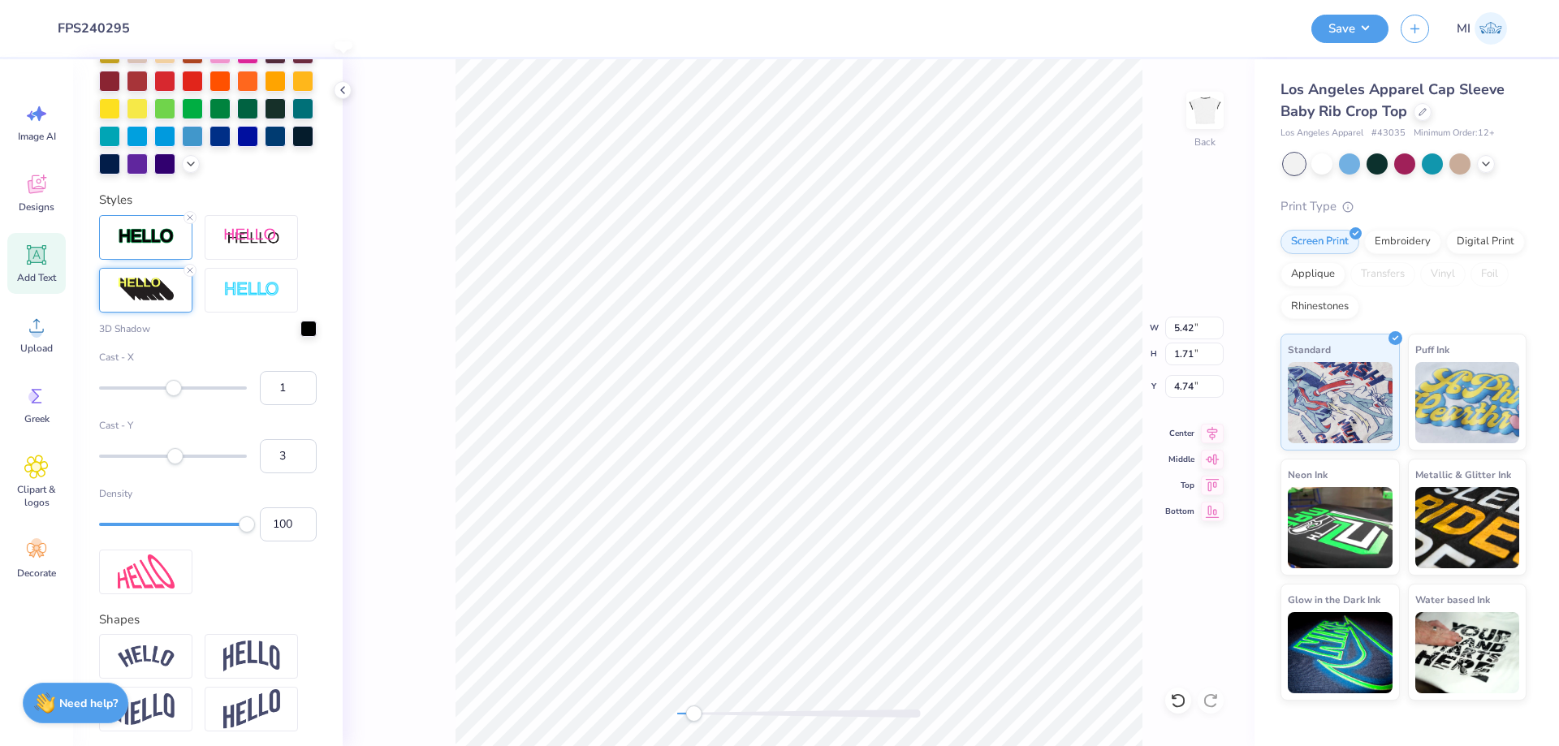
type input "4.48"
drag, startPoint x: 275, startPoint y: 457, endPoint x: 265, endPoint y: 456, distance: 10.6
click at [265, 456] on input "3" at bounding box center [288, 456] width 57 height 34
type input "2"
drag, startPoint x: 292, startPoint y: 395, endPoint x: 235, endPoint y: 388, distance: 57.2
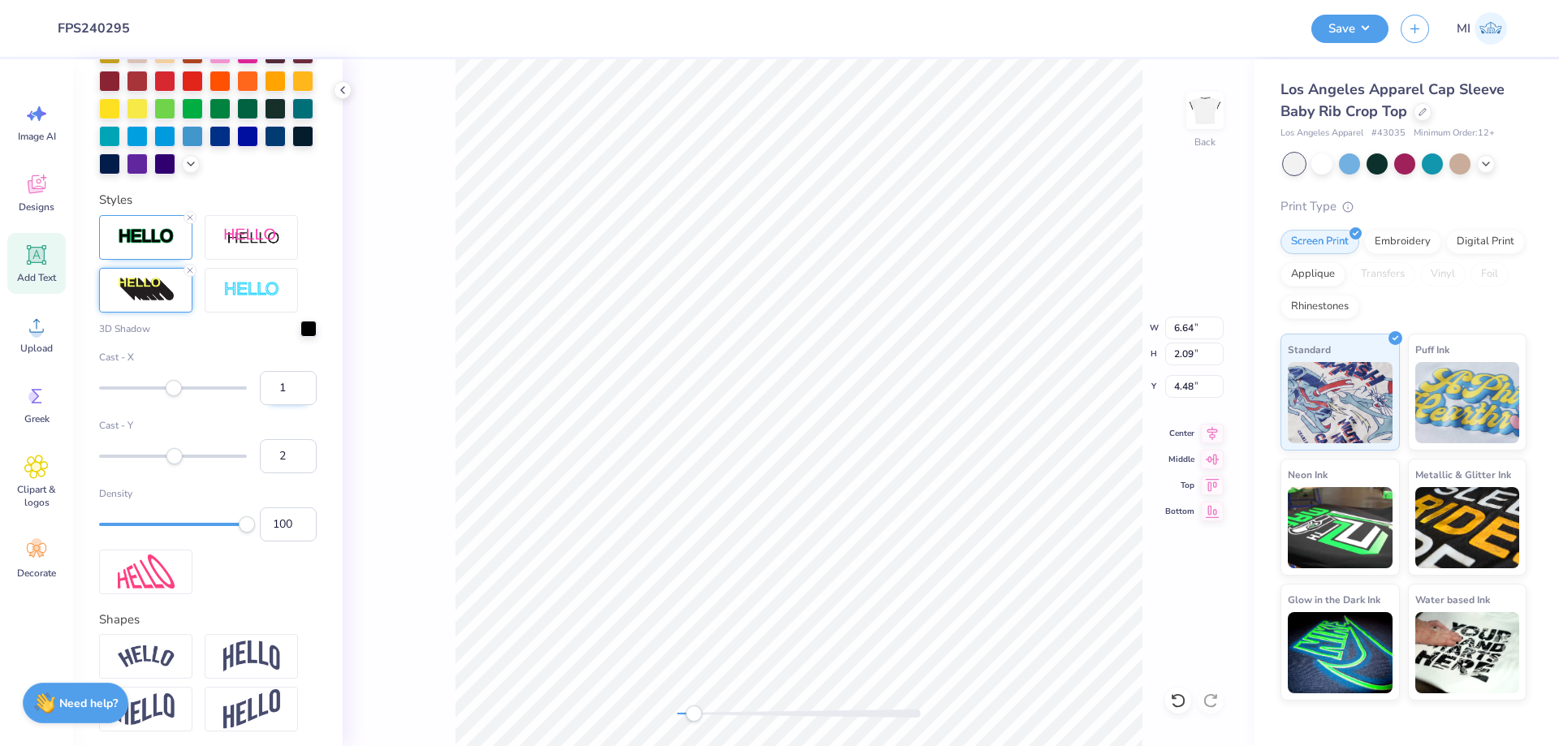
click at [260, 388] on input "1" at bounding box center [288, 388] width 57 height 34
type input "0"
drag, startPoint x: 290, startPoint y: 457, endPoint x: 237, endPoint y: 454, distance: 52.9
click at [260, 454] on input "2" at bounding box center [288, 456] width 57 height 34
type input "3"
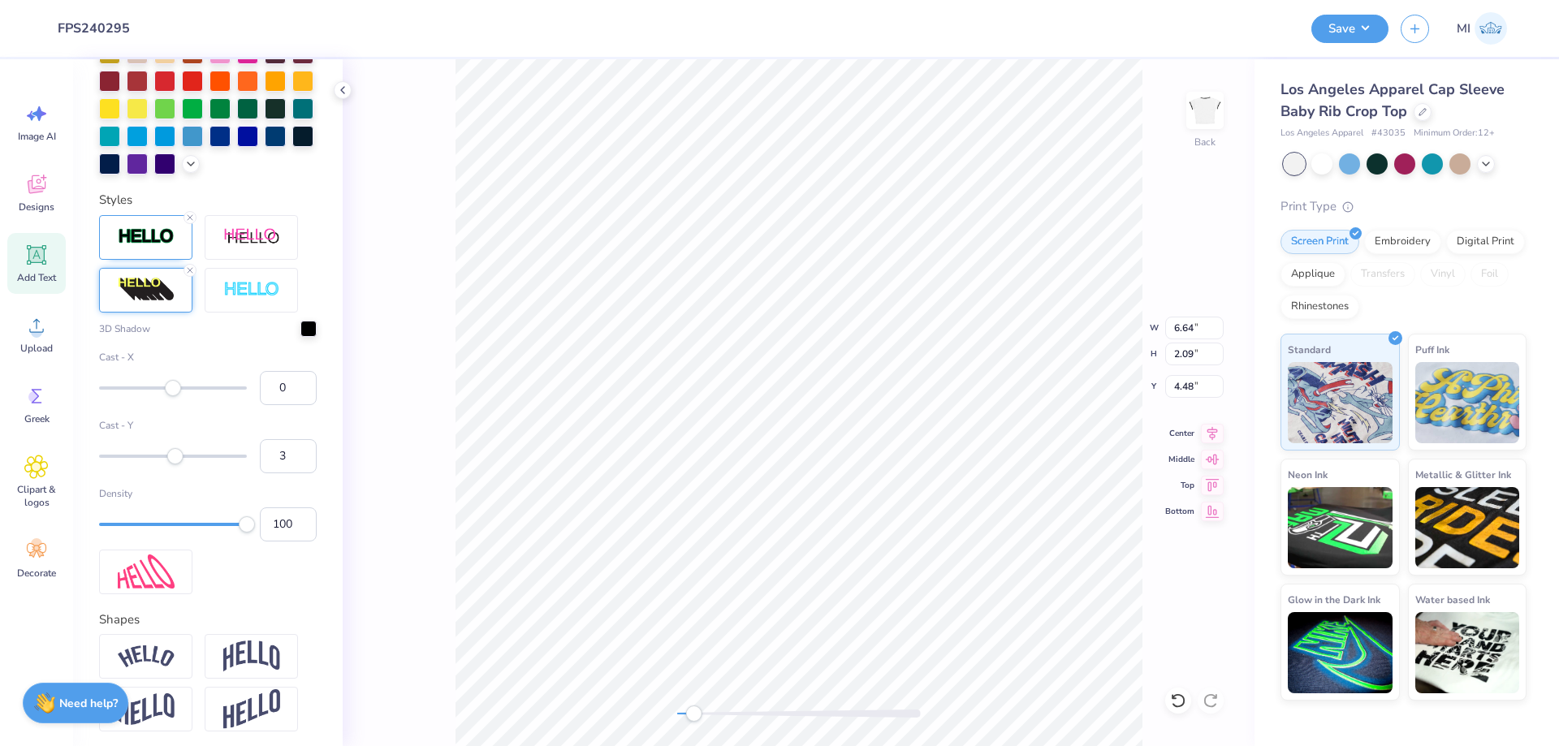
drag, startPoint x: 287, startPoint y: 386, endPoint x: 239, endPoint y: 386, distance: 48.7
click at [260, 386] on input "0" at bounding box center [288, 388] width 57 height 34
type input "1"
drag, startPoint x: 288, startPoint y: 459, endPoint x: 247, endPoint y: 457, distance: 41.4
click at [260, 457] on input "3" at bounding box center [288, 456] width 57 height 34
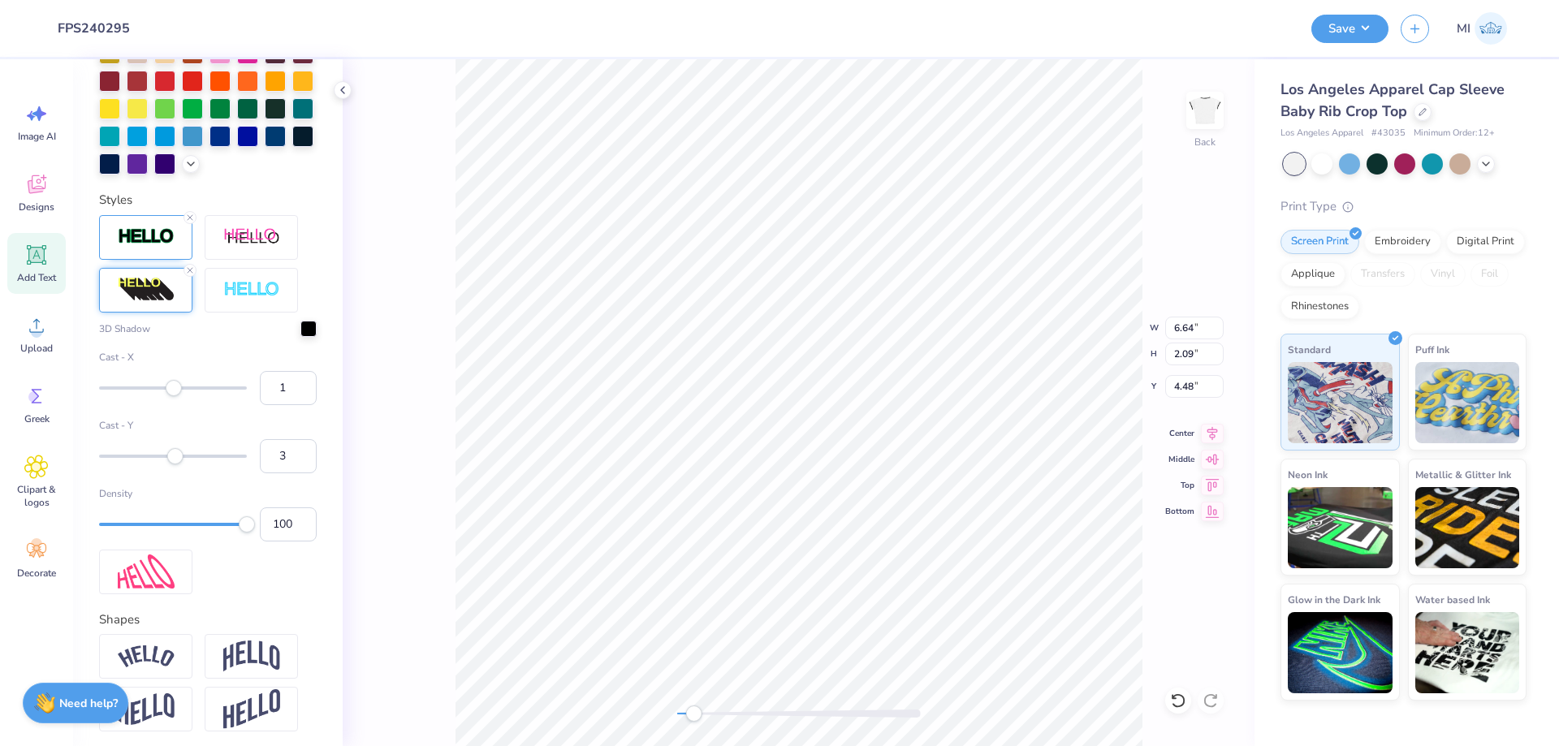
type input "2"
click at [43, 239] on div "Add Text" at bounding box center [36, 263] width 58 height 61
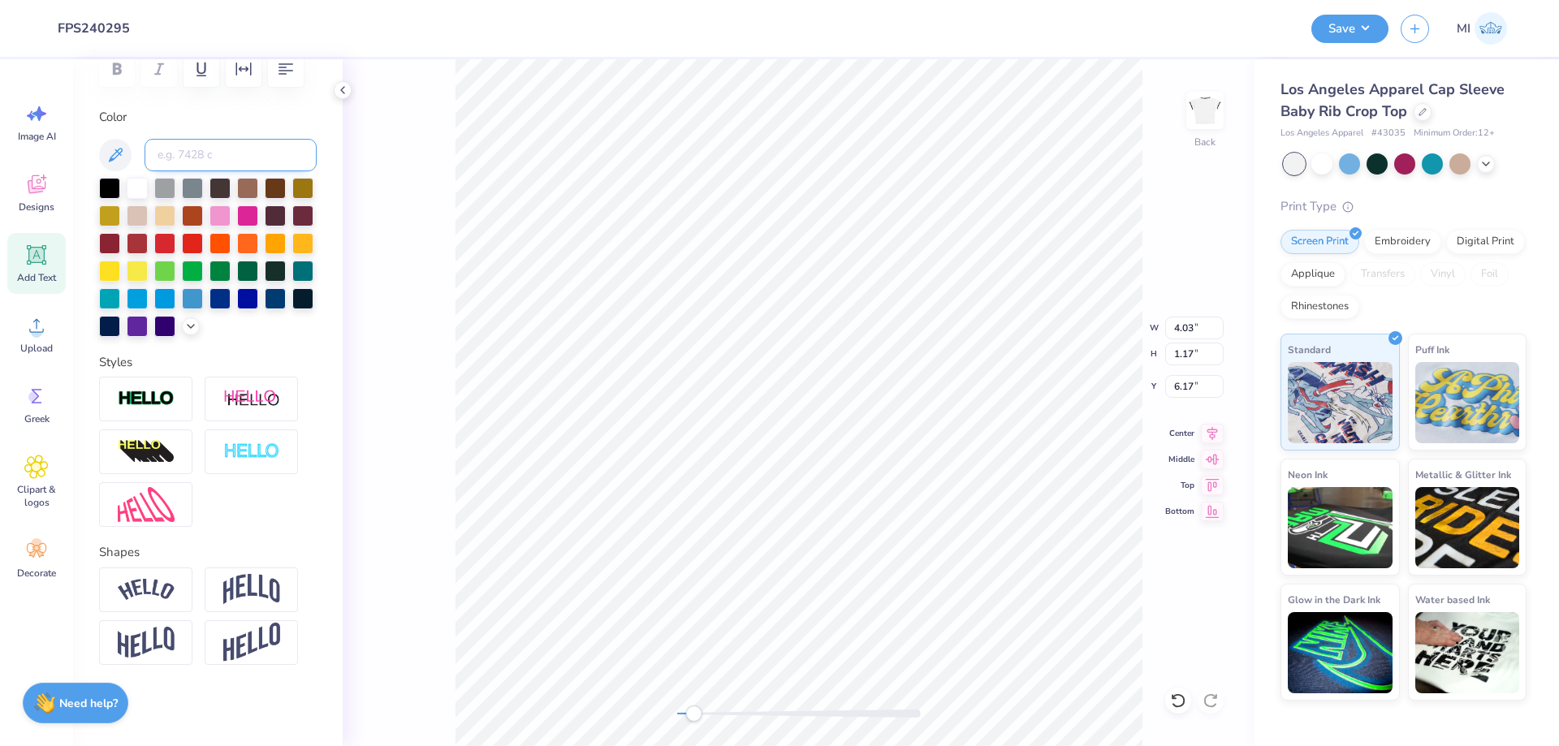
click at [236, 150] on input at bounding box center [231, 155] width 172 height 32
type input "426"
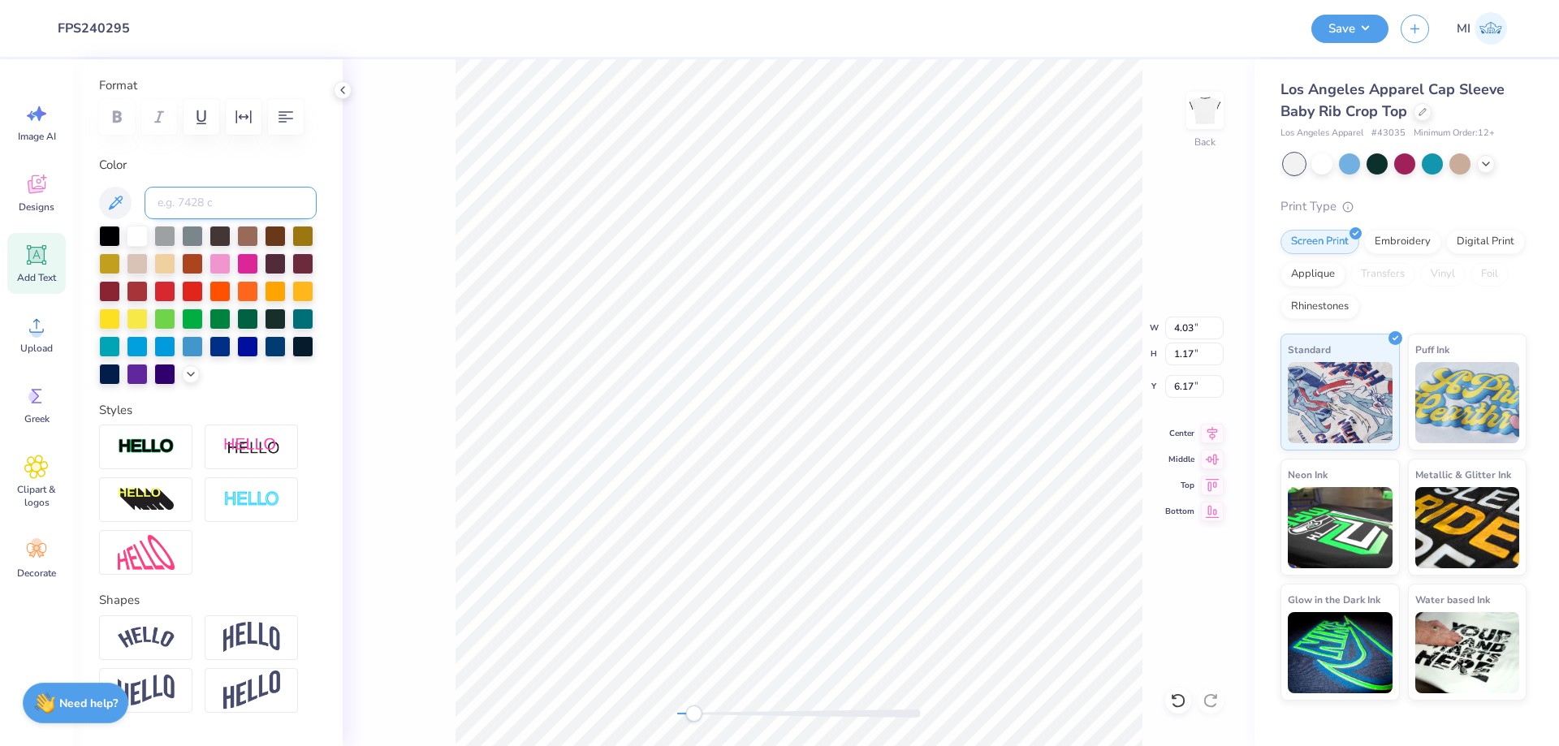
scroll to position [70, 0]
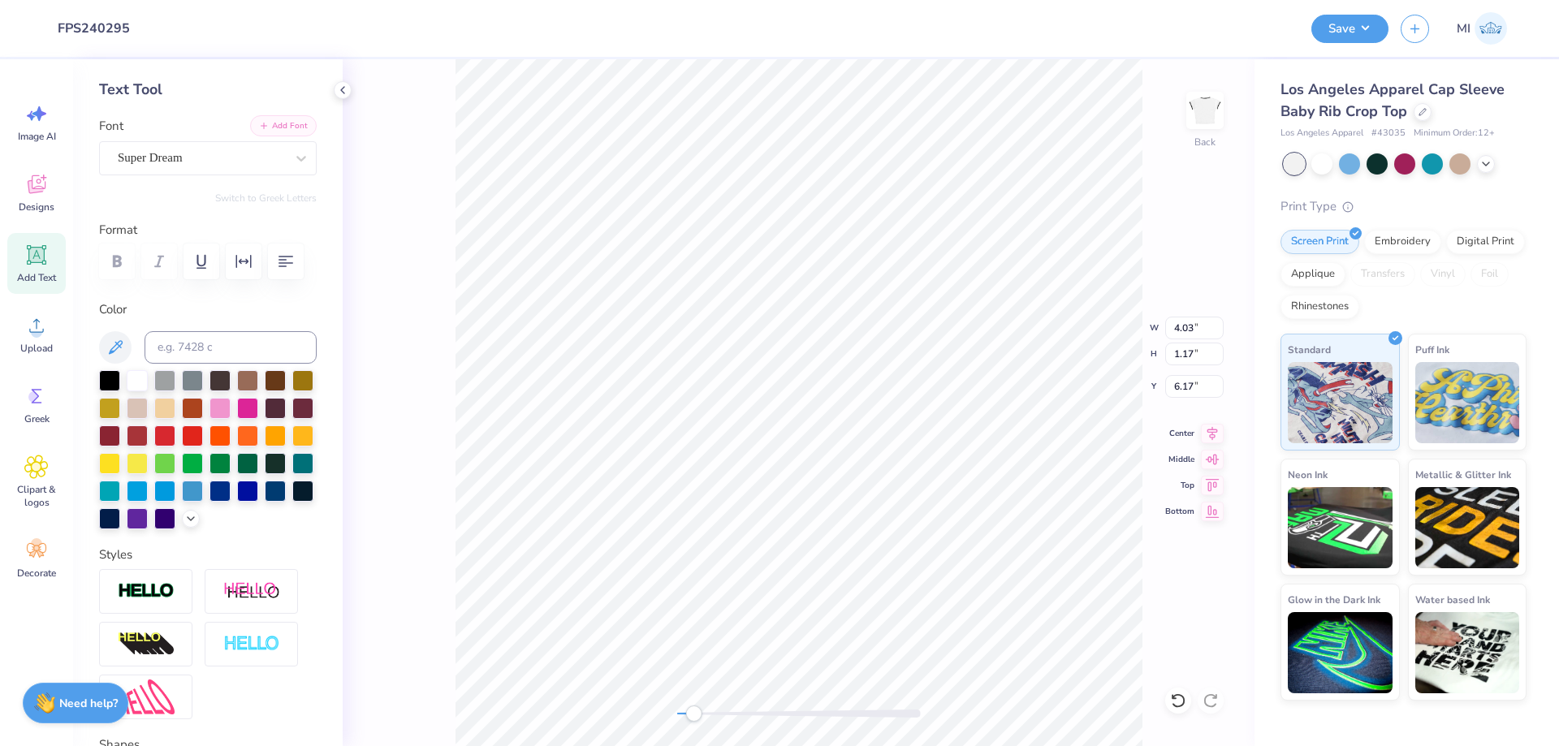
click at [281, 126] on button "Add Font" at bounding box center [283, 125] width 67 height 21
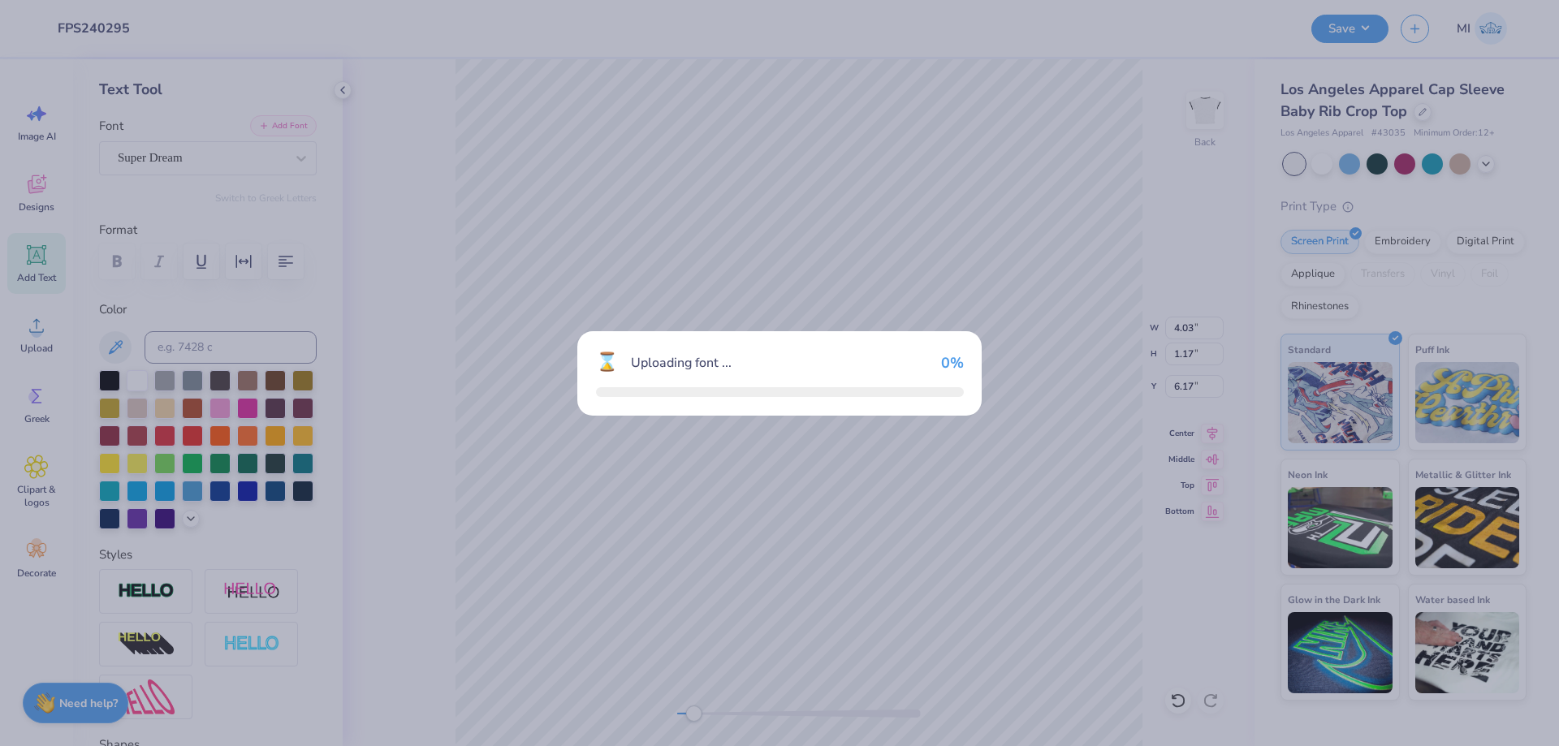
click at [816, 517] on div "⌛ Uploading font ... 0 %" at bounding box center [779, 373] width 1559 height 746
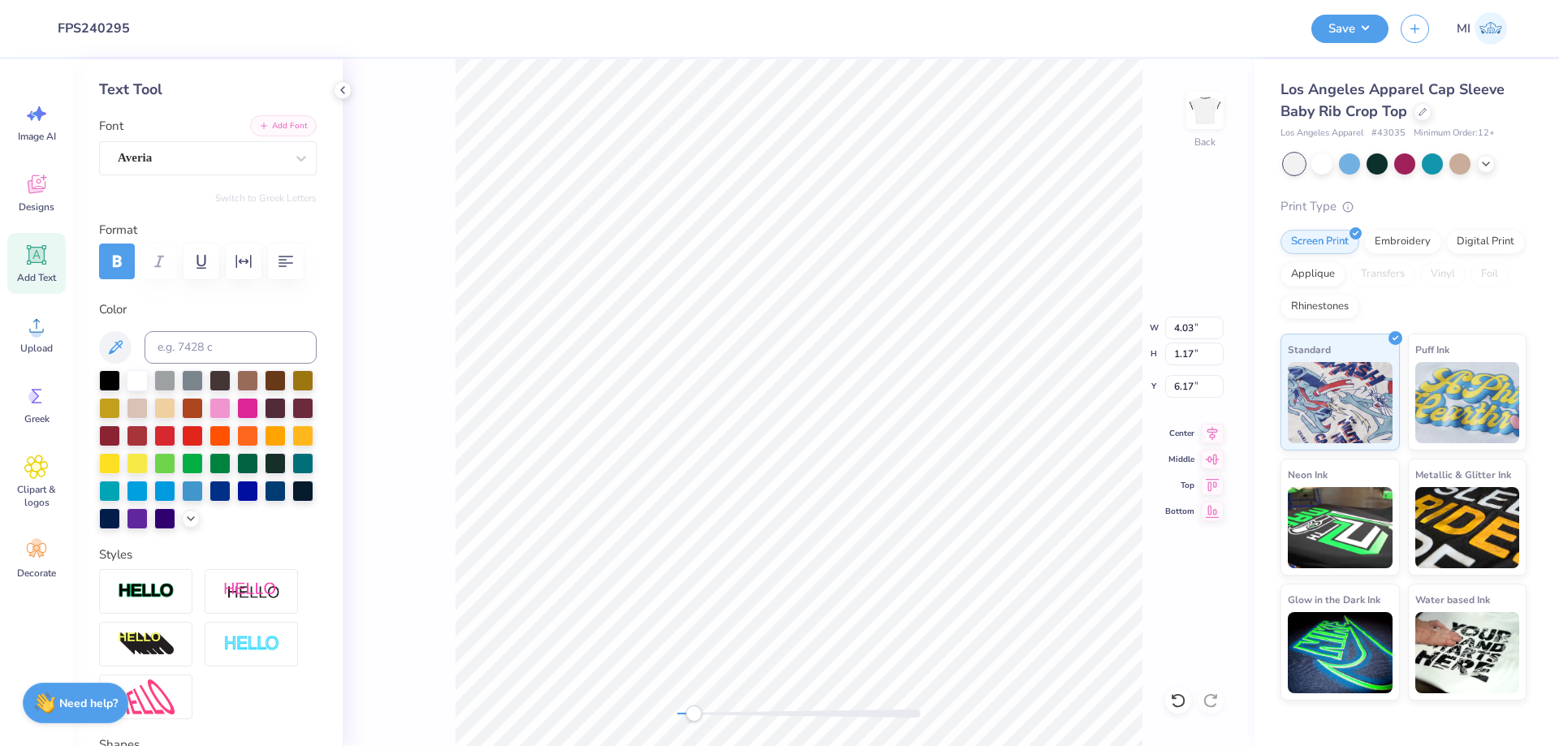
type textarea "PHILANTHROPY 2025"
type input "3.70"
type input "0.27"
drag, startPoint x: 1195, startPoint y: 326, endPoint x: 1126, endPoint y: 322, distance: 69.2
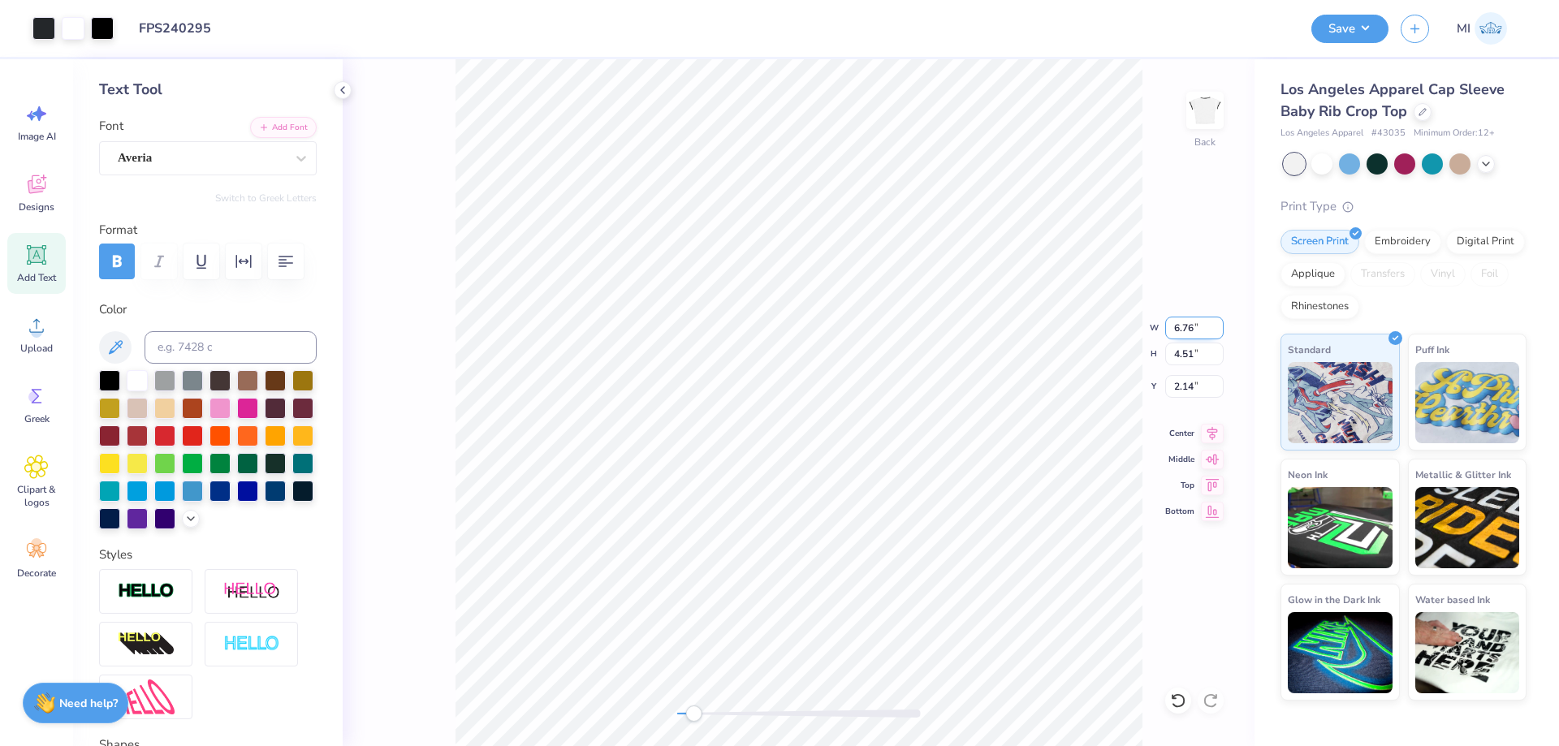
click at [1165, 322] on input "6.76" at bounding box center [1194, 328] width 58 height 23
type input "7.00"
type input "4.67"
drag, startPoint x: 1196, startPoint y: 386, endPoint x: 1155, endPoint y: 382, distance: 40.9
click at [1165, 382] on input "2.06" at bounding box center [1194, 386] width 58 height 23
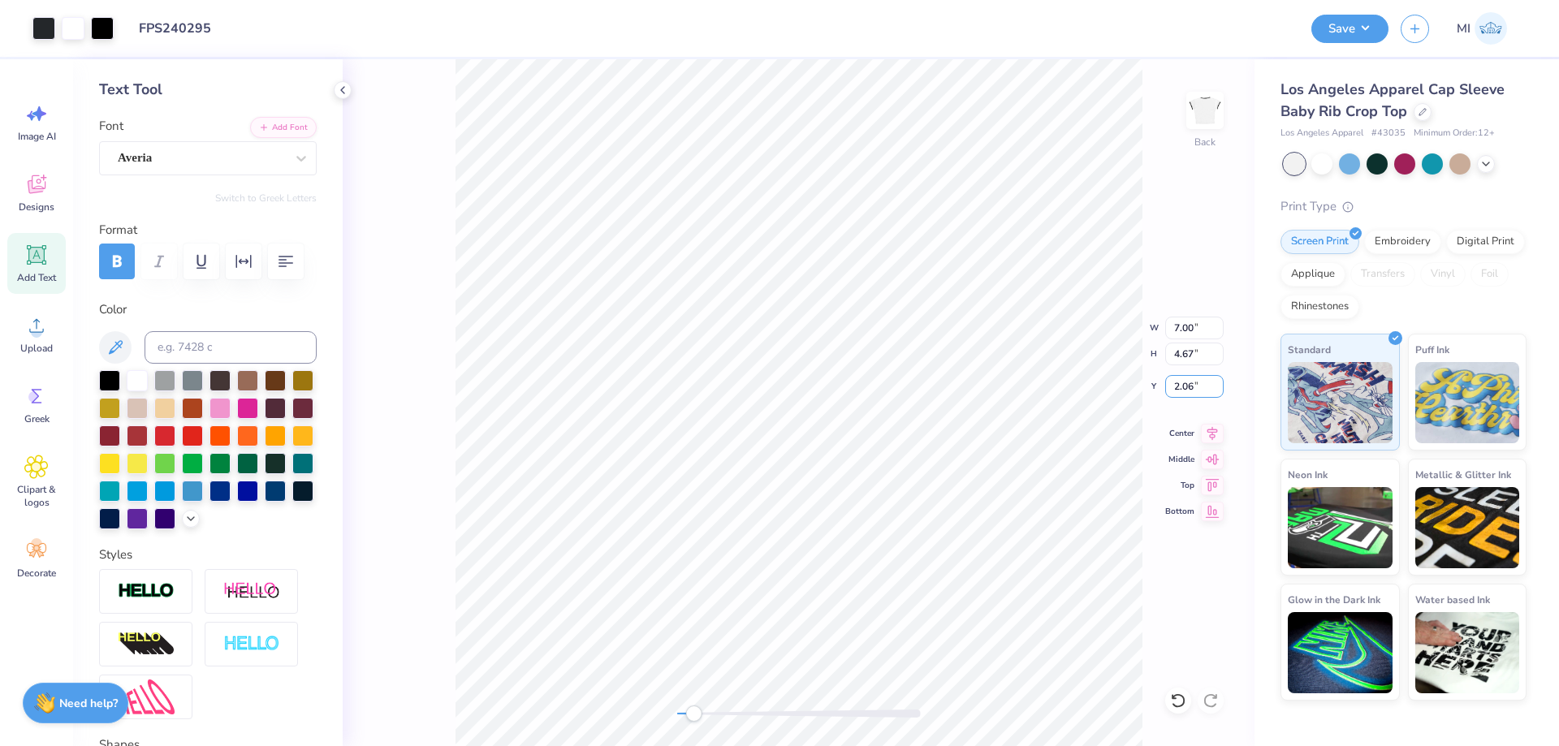
type input "2"
type input "2.00"
click at [590, 705] on div "Back" at bounding box center [799, 402] width 912 height 687
click at [1344, 35] on button "Save" at bounding box center [1349, 26] width 77 height 28
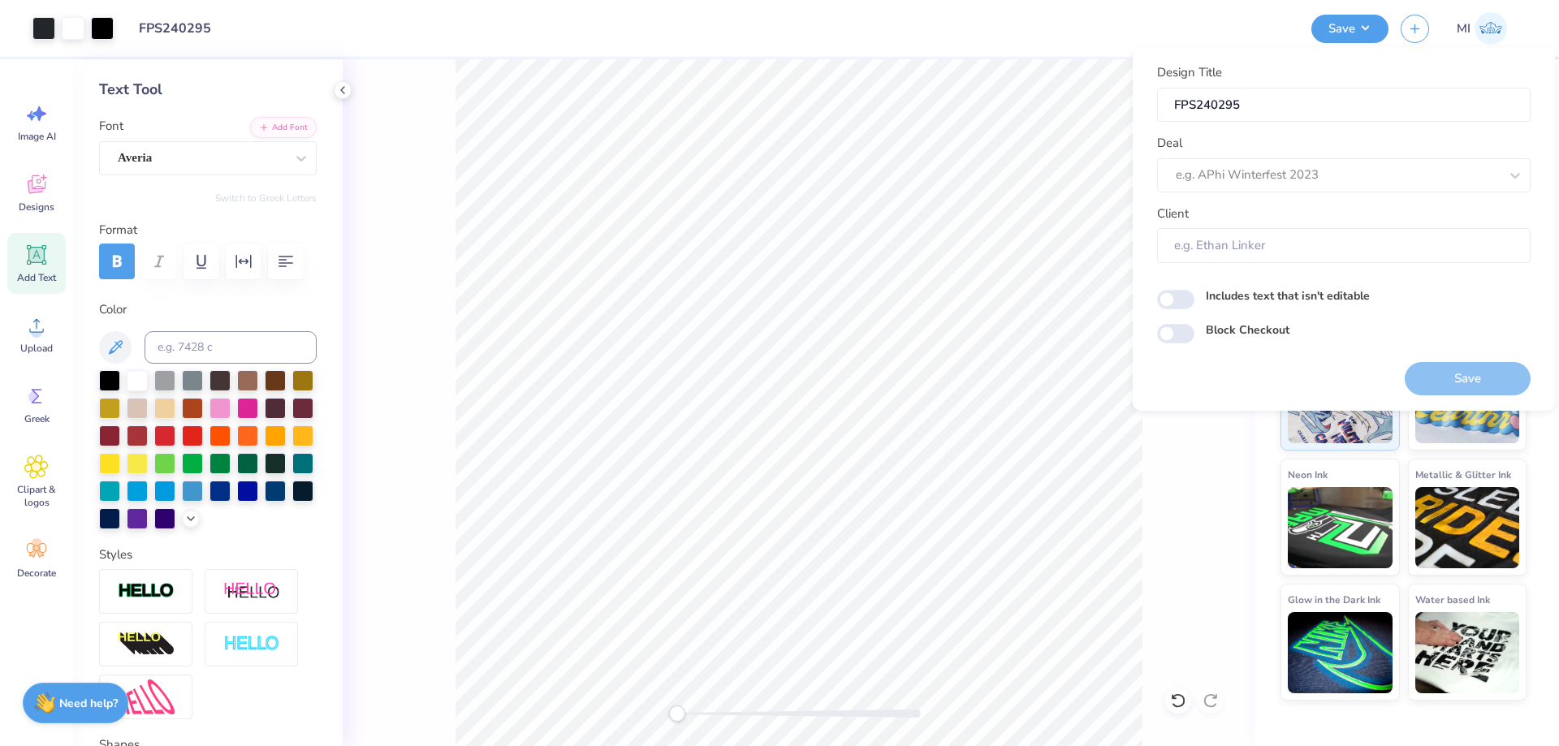
click at [1352, 158] on div "Deal e.g. APhi Winterfest 2023" at bounding box center [1343, 163] width 373 height 58
click at [103, 37] on div at bounding box center [102, 26] width 23 height 23
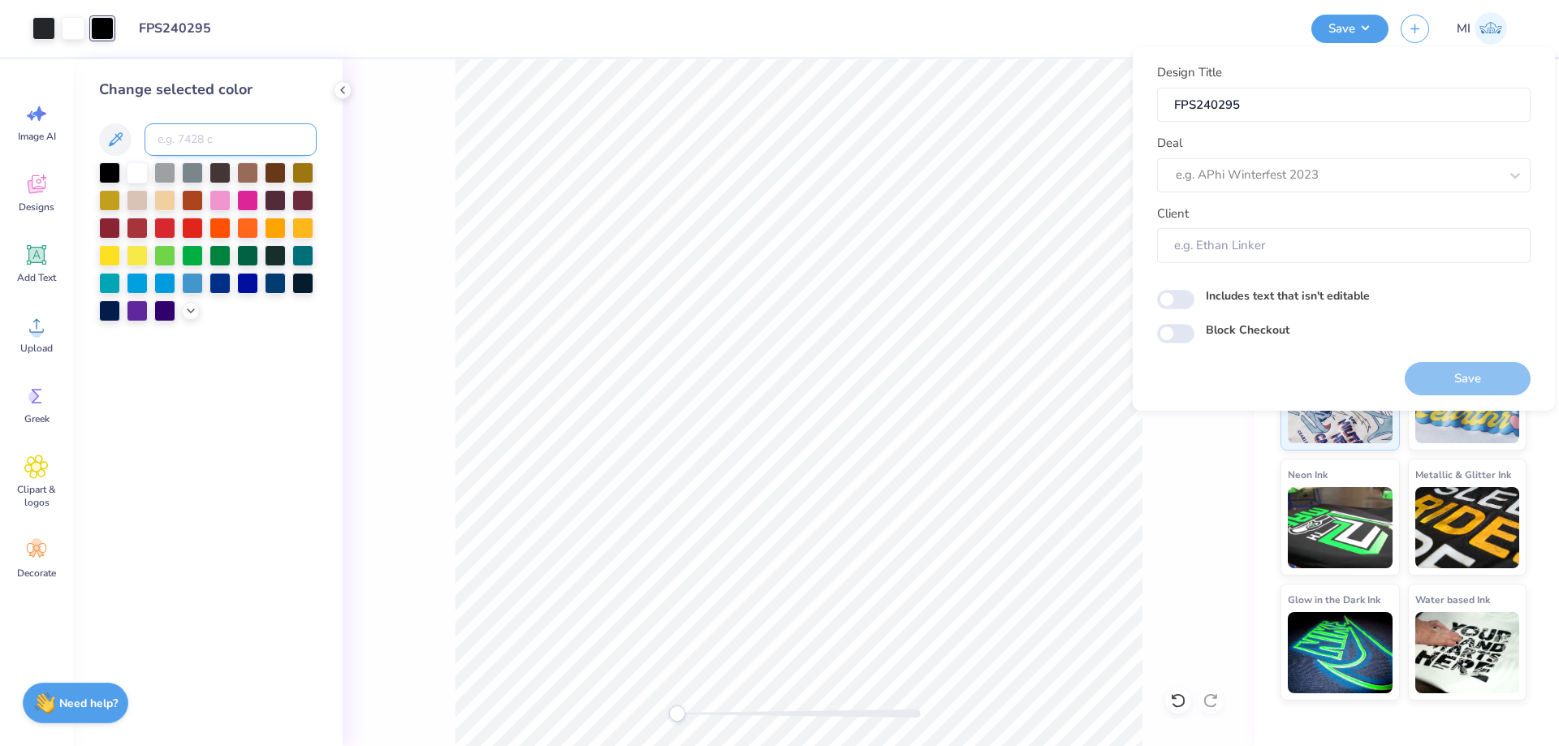
click at [195, 145] on input at bounding box center [231, 139] width 172 height 32
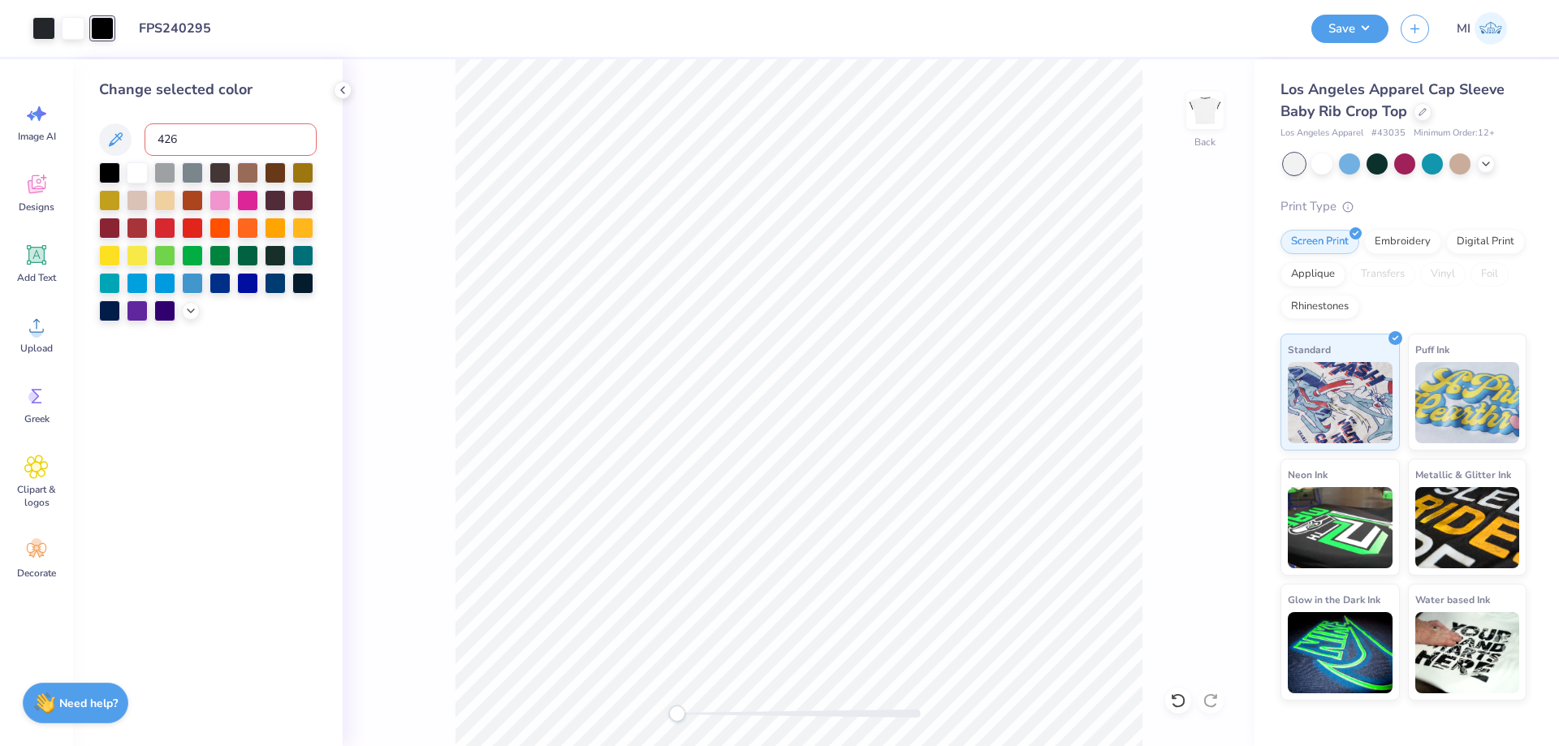
type input "426"
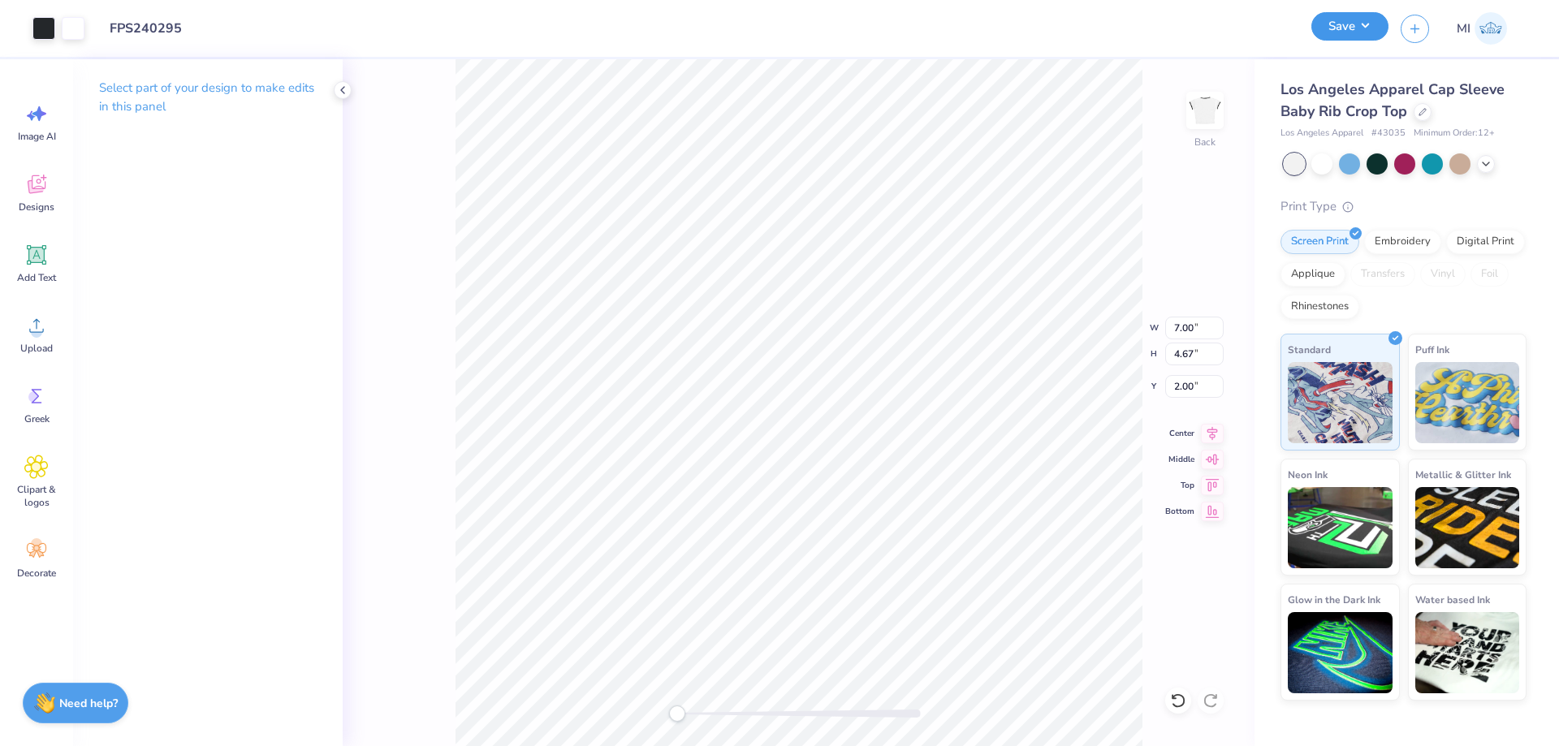
click at [1356, 31] on button "Save" at bounding box center [1349, 26] width 77 height 28
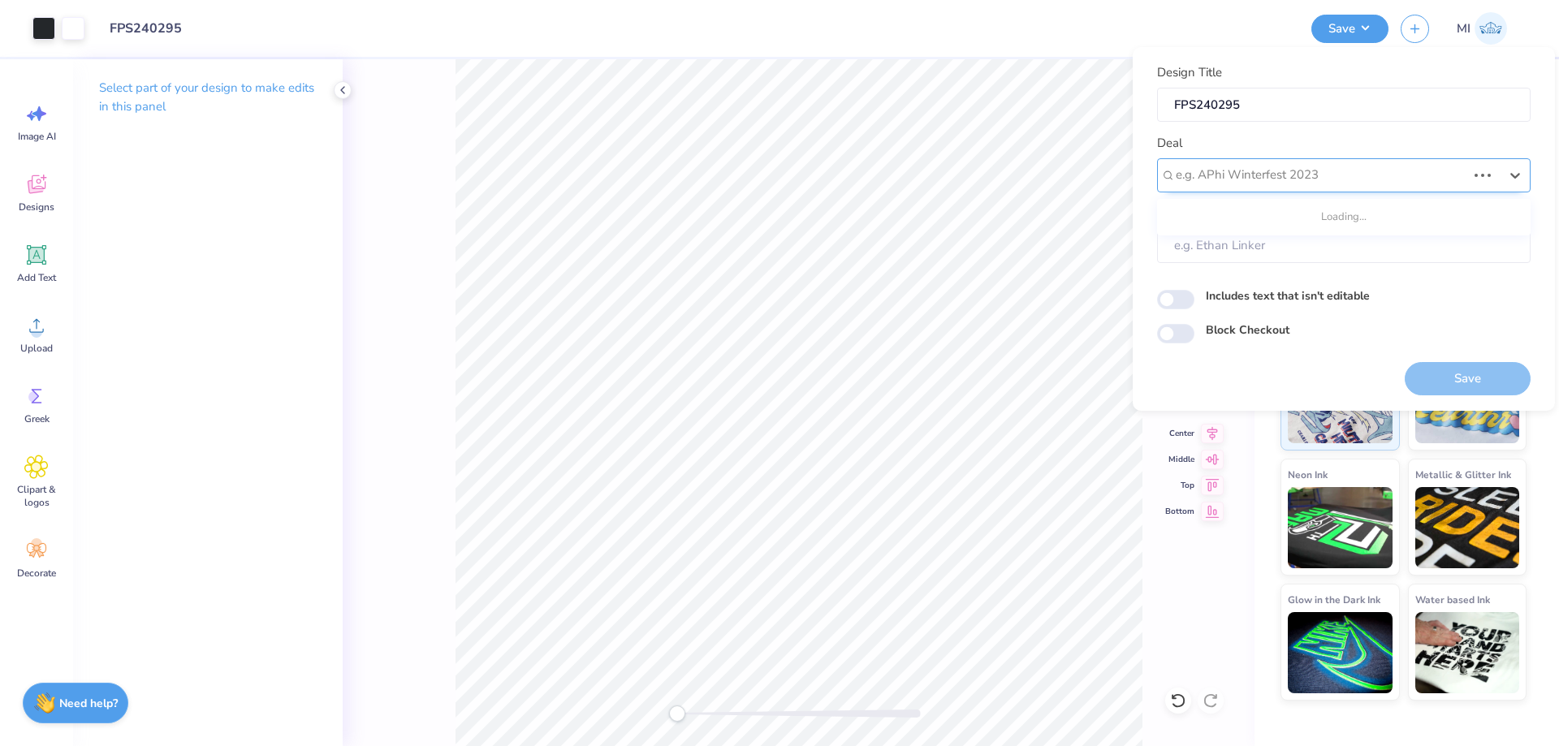
click at [1279, 179] on div at bounding box center [1321, 175] width 291 height 22
click at [1272, 218] on div "Design Tool Gallery" at bounding box center [1343, 218] width 360 height 27
type input "dESIGN tOOL gALLERY"
type input "Design Tool Gallery User"
click at [1459, 375] on button "Save" at bounding box center [1468, 378] width 126 height 33
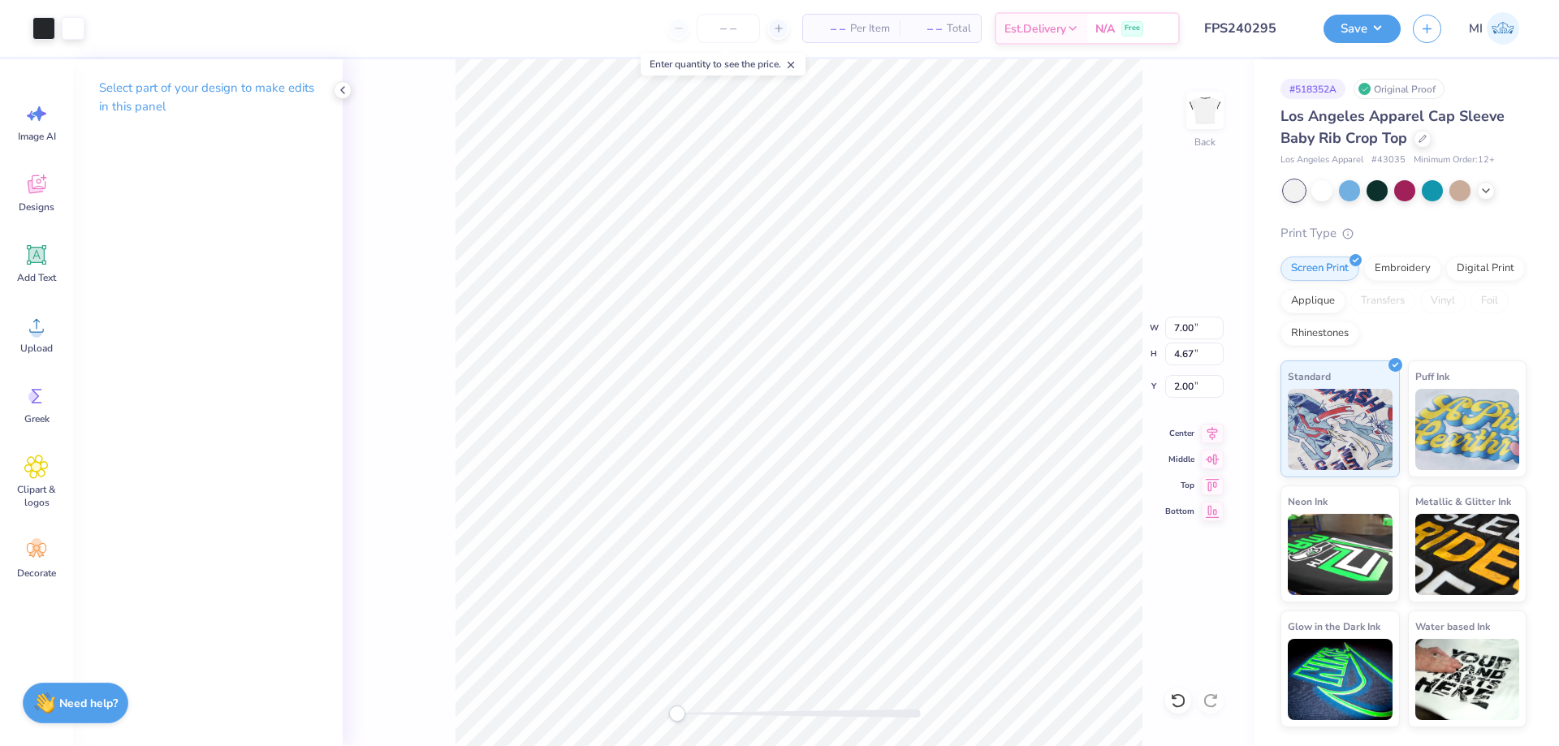
click at [1351, 40] on button "Save" at bounding box center [1361, 29] width 77 height 28
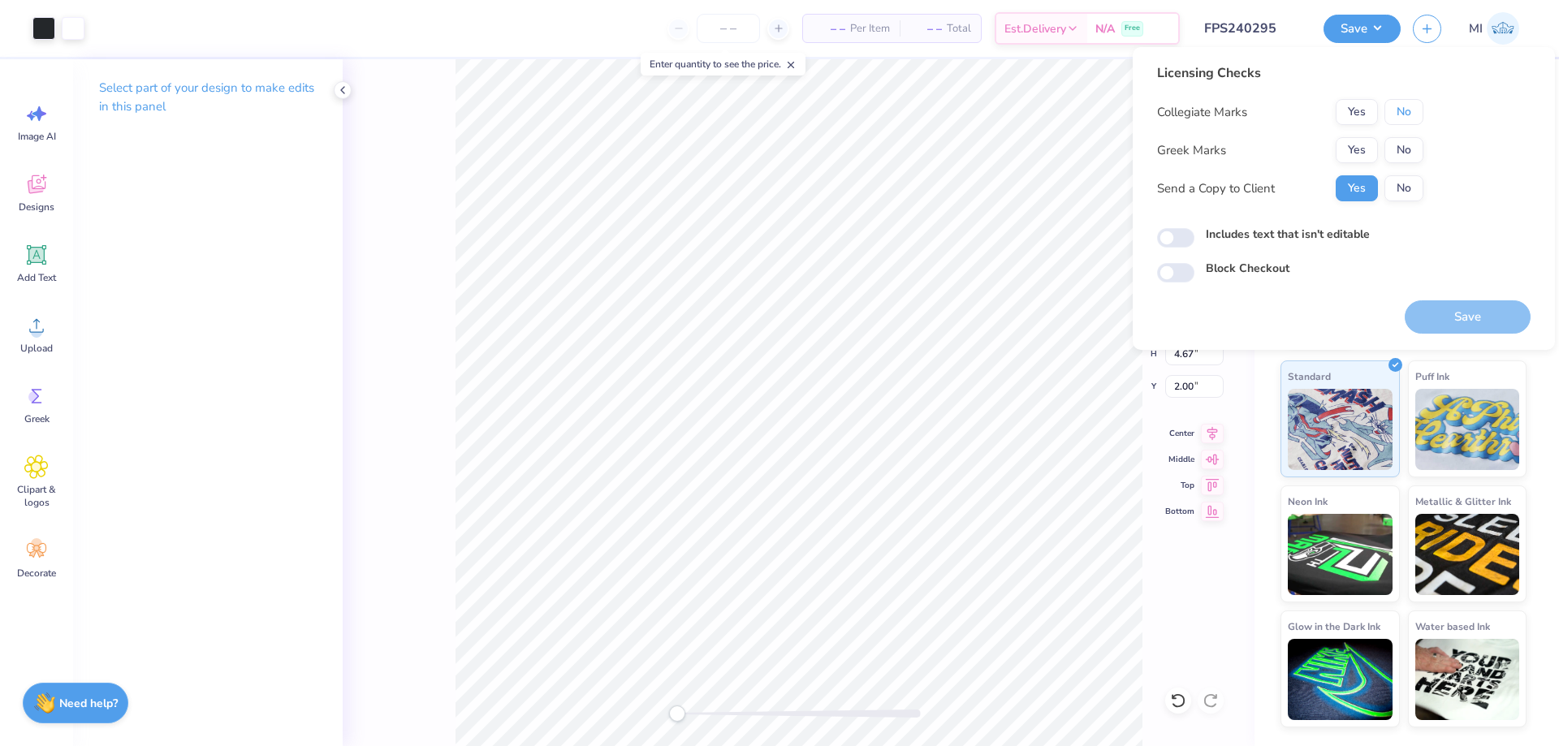
drag, startPoint x: 1396, startPoint y: 110, endPoint x: 1369, endPoint y: 136, distance: 37.9
click at [1395, 111] on button "No" at bounding box center [1403, 112] width 39 height 26
click at [1361, 142] on button "Yes" at bounding box center [1357, 150] width 42 height 26
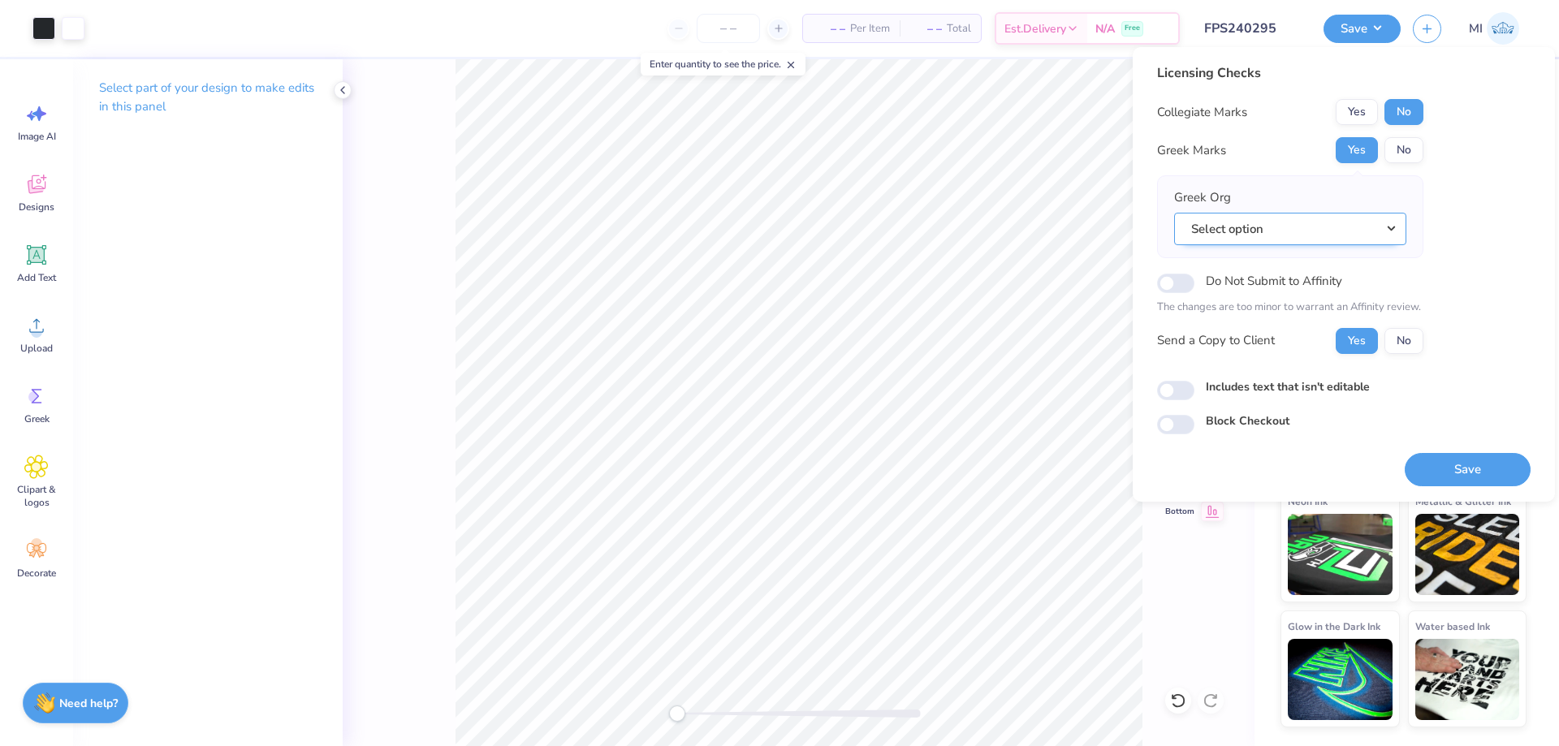
click at [1290, 222] on button "Select option" at bounding box center [1290, 229] width 232 height 33
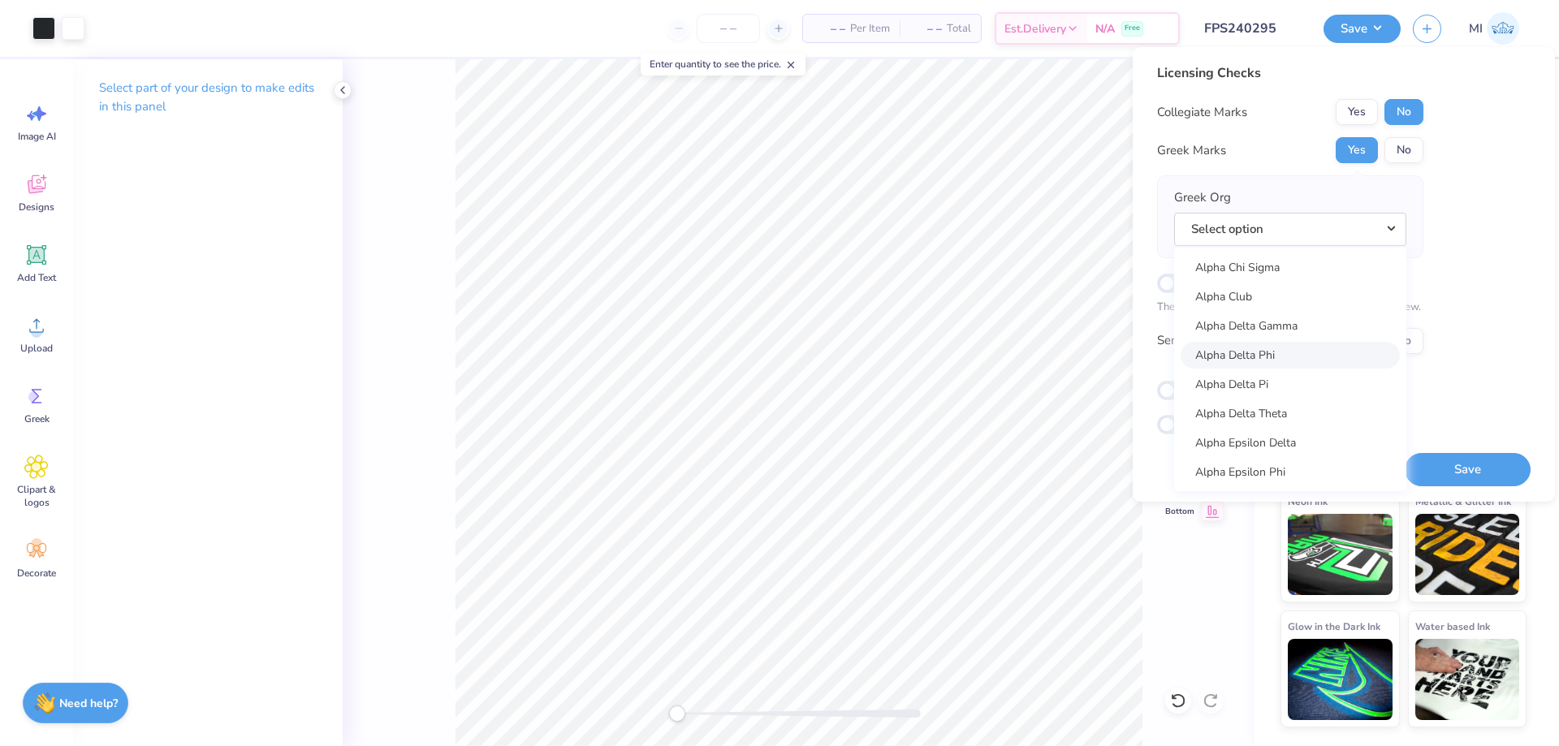
scroll to position [195, 0]
click at [1280, 310] on link "Alpha Chi Omega" at bounding box center [1289, 306] width 219 height 27
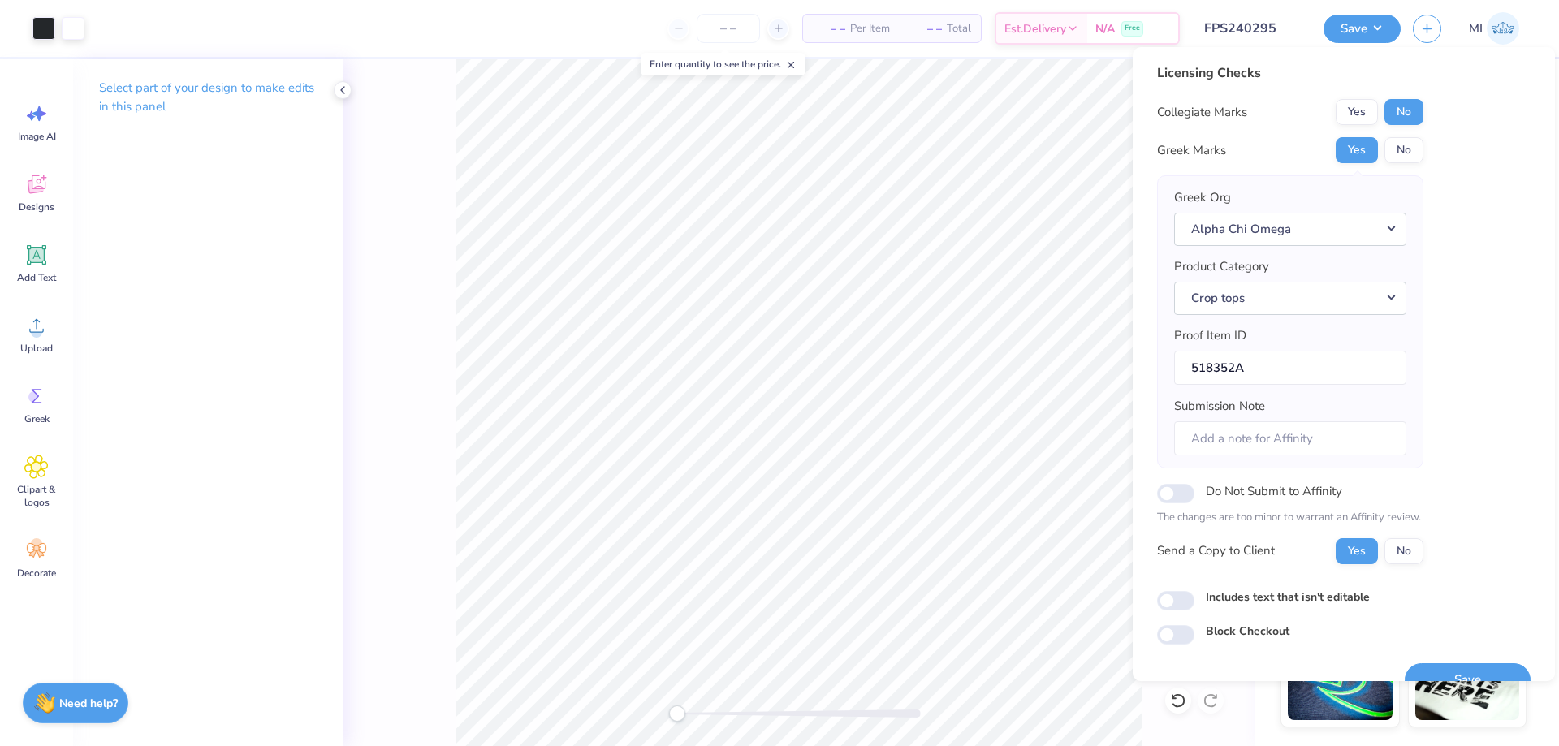
click at [1485, 659] on div "Save" at bounding box center [1468, 670] width 126 height 51
click at [1486, 669] on button "Save" at bounding box center [1468, 679] width 126 height 33
